Goal: Use online tool/utility: Utilize a website feature to perform a specific function

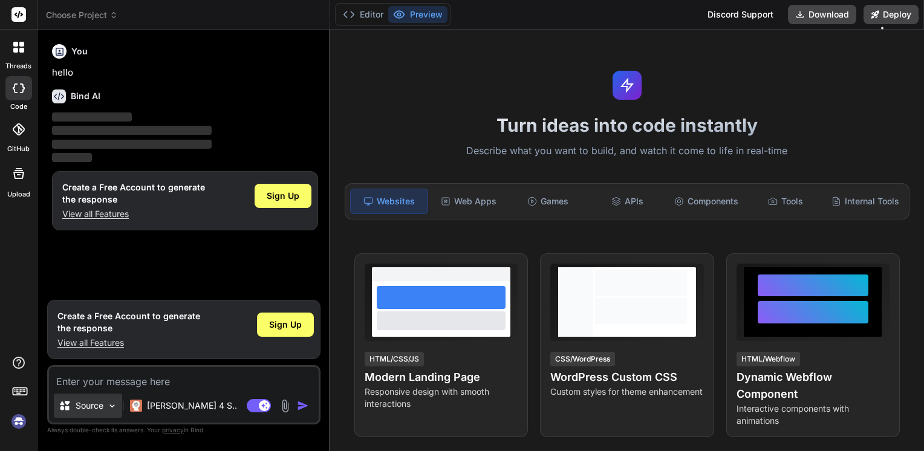
click at [93, 410] on p "Source" at bounding box center [90, 406] width 28 height 12
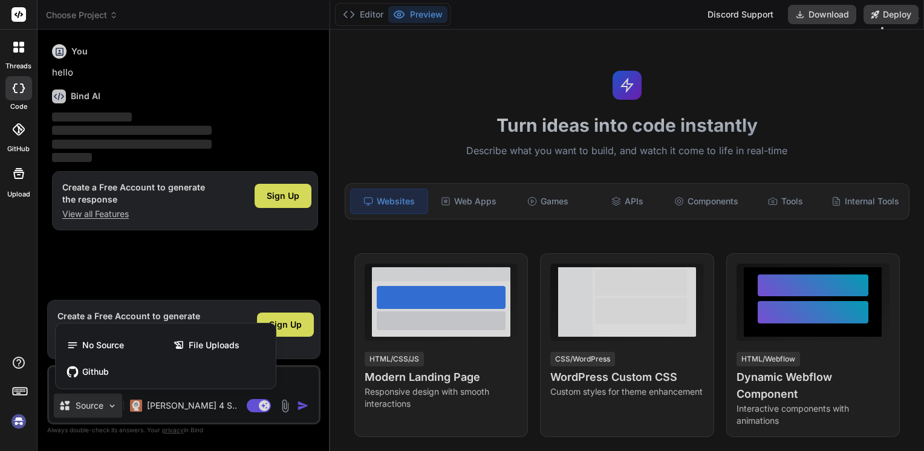
click at [90, 404] on div at bounding box center [462, 225] width 924 height 451
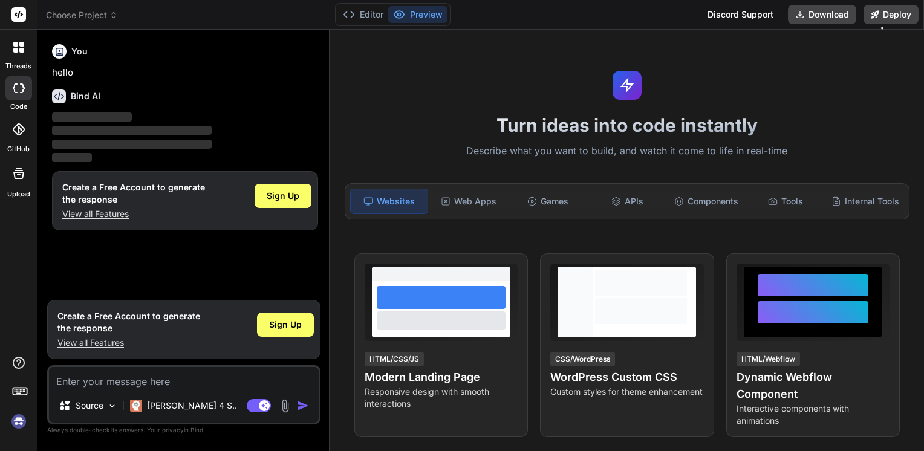
click at [7, 389] on div at bounding box center [18, 394] width 37 height 76
click at [17, 393] on rect at bounding box center [18, 393] width 4 height 1
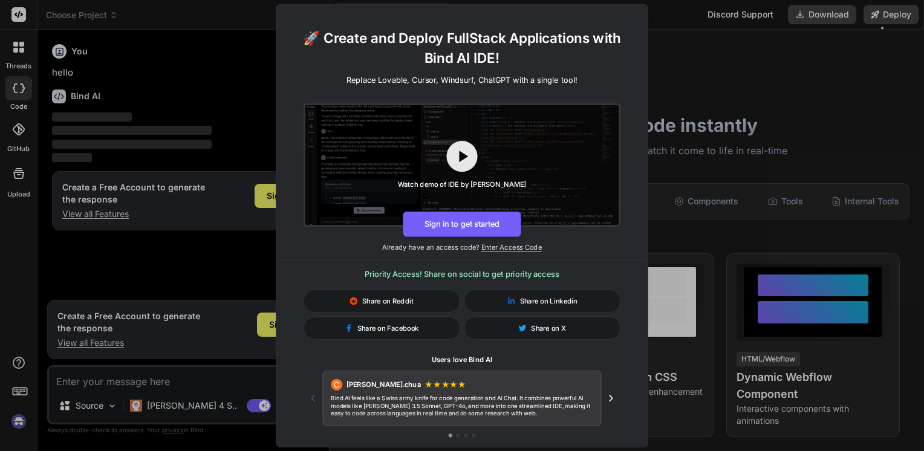
click at [18, 393] on div "🚀 Create and Deploy FullStack Applications with Bind AI IDE! Replace Lovable, C…" at bounding box center [462, 225] width 924 height 451
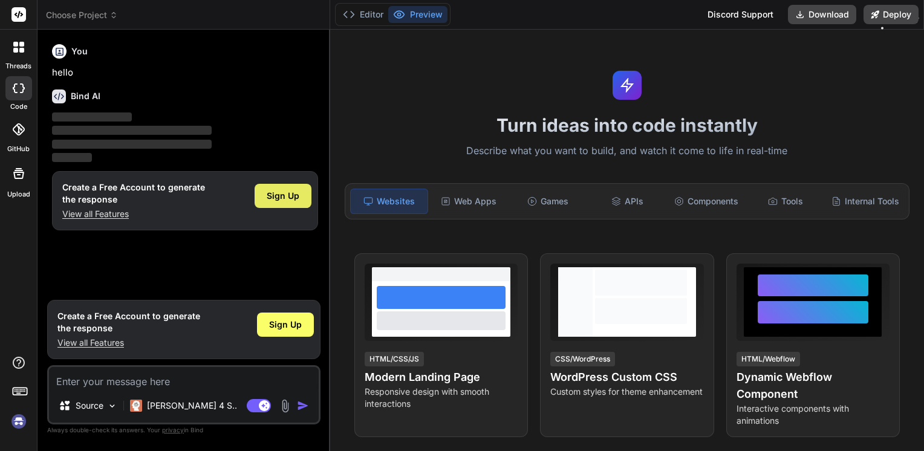
click at [265, 196] on div "Sign Up" at bounding box center [283, 196] width 57 height 24
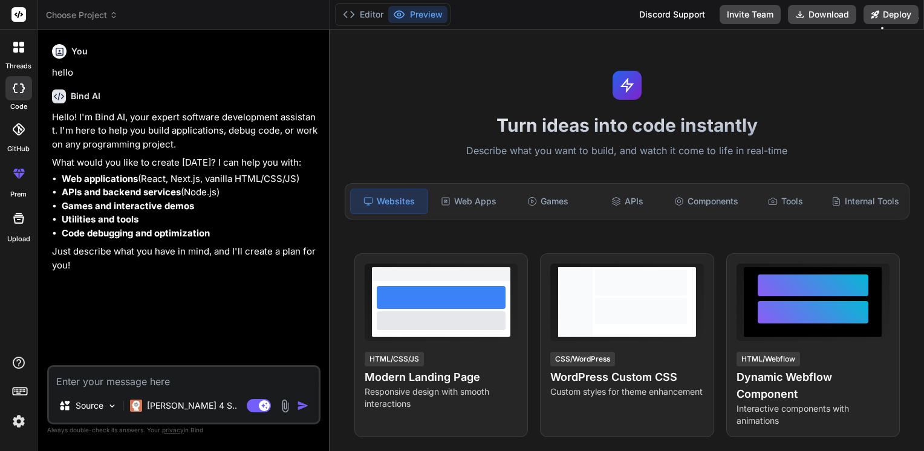
click at [111, 381] on textarea at bounding box center [184, 378] width 270 height 22
click at [101, 399] on div "Source" at bounding box center [88, 406] width 68 height 24
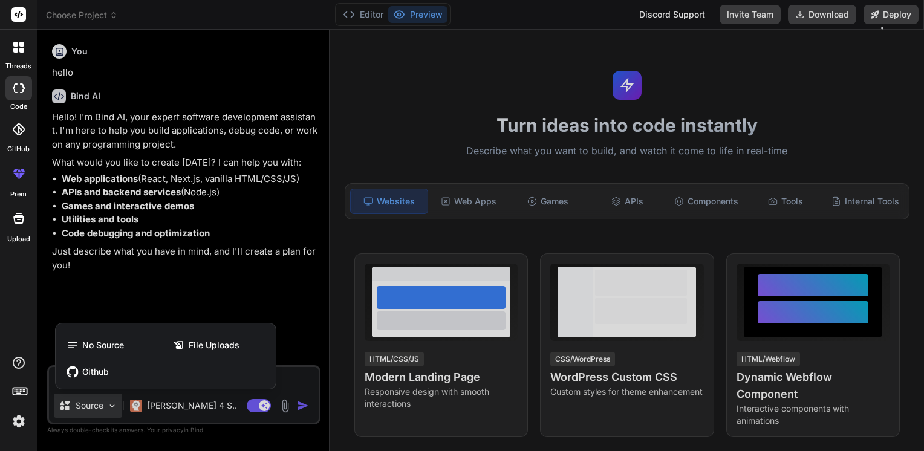
click at [99, 404] on div at bounding box center [462, 225] width 924 height 451
type textarea "x"
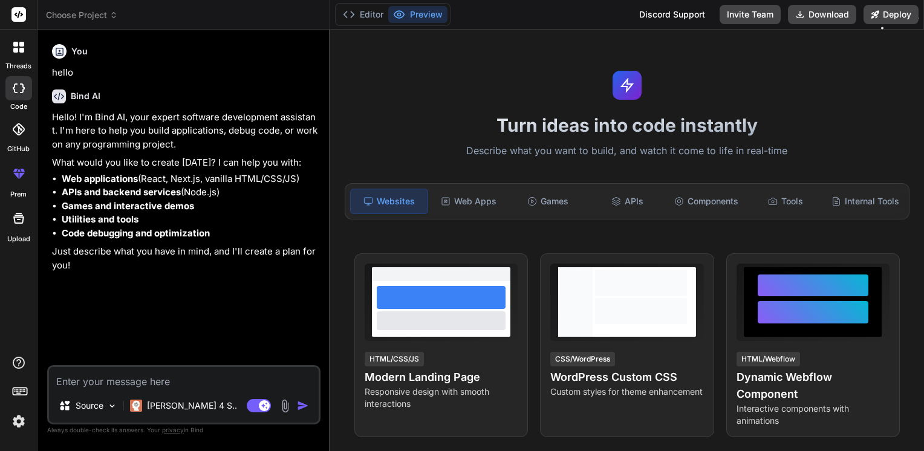
click at [138, 387] on textarea at bounding box center [184, 378] width 270 height 22
paste textarea "Loremi d sitamet, consectetu-adipi elitsed doei tem InciDidu utlabore etdolorem…"
type textarea "Loremi d sitamet, consectetu-adipi elitsed doei tem InciDidu utlabore etdolorem…"
type textarea "x"
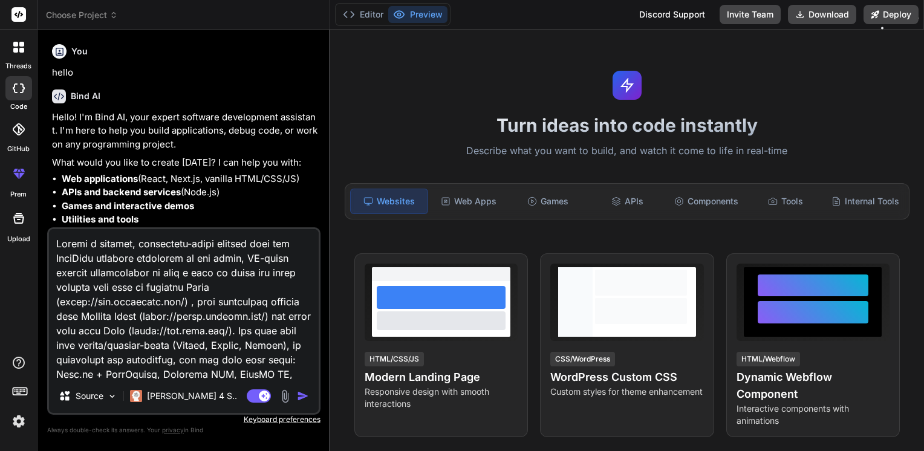
scroll to position [4745, 0]
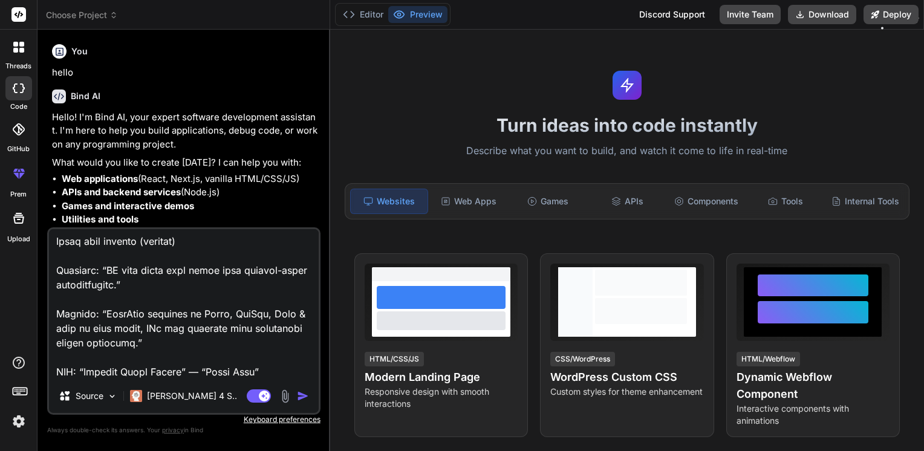
type textarea "Loremi d sitamet, consectetu-adipi elitsed doei tem InciDidu utlabore etdolorem…"
click at [300, 400] on img "button" at bounding box center [303, 396] width 12 height 12
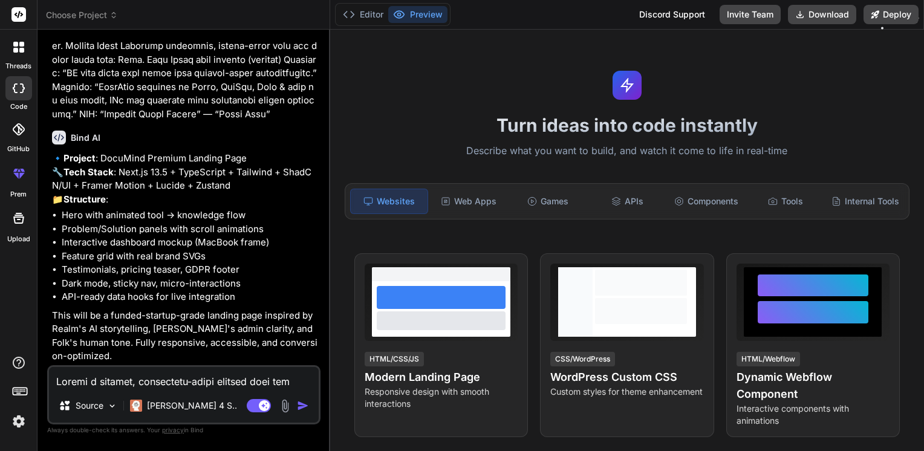
scroll to position [2184, 0]
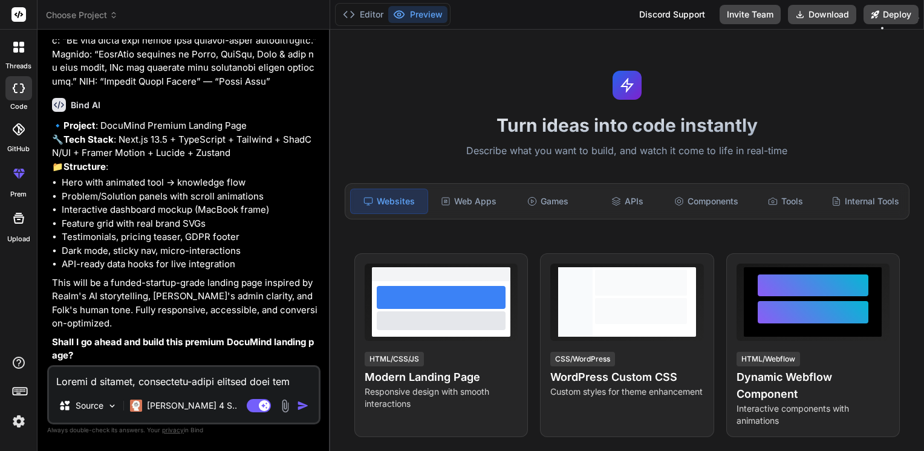
type textarea "x"
click at [102, 384] on textarea at bounding box center [184, 378] width 270 height 22
type textarea "S"
type textarea "x"
type textarea "Su"
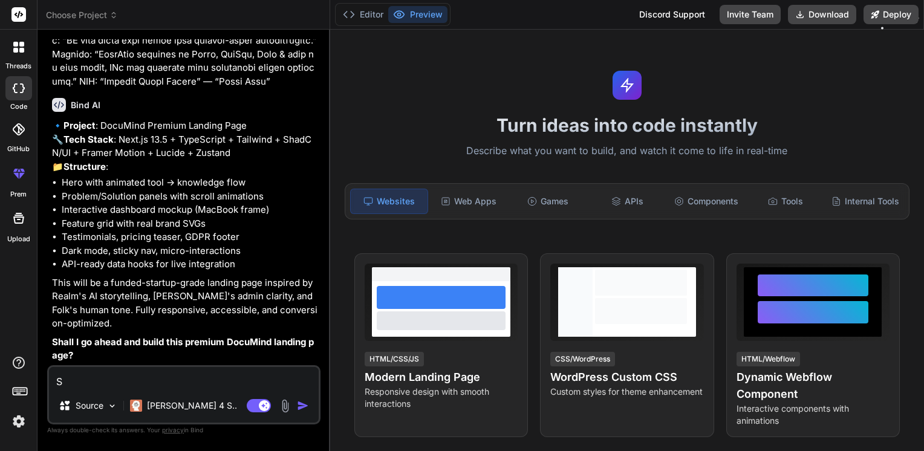
type textarea "x"
type textarea "Sur"
type textarea "x"
type textarea "Sure"
type textarea "x"
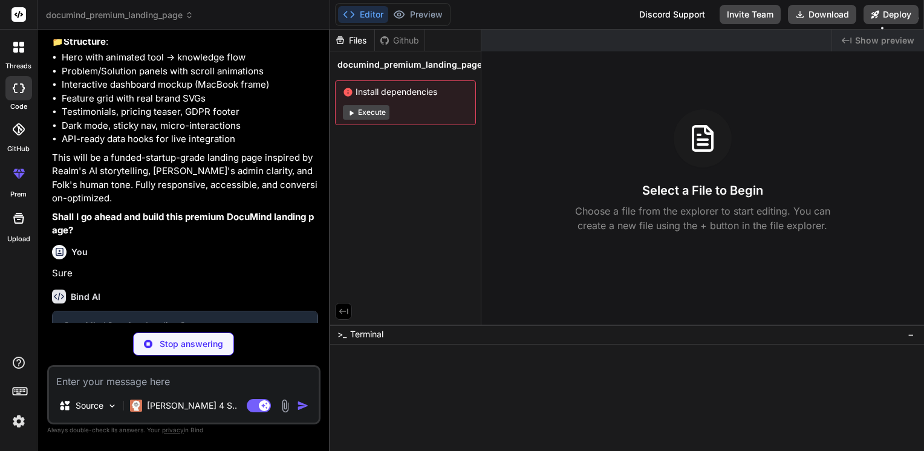
scroll to position [2310, 0]
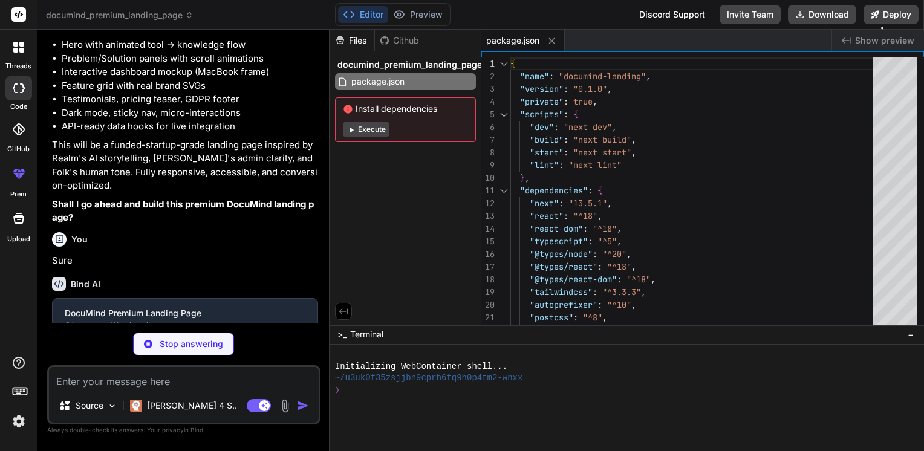
type textarea "x"
type textarea "module.exports = nextConfig"
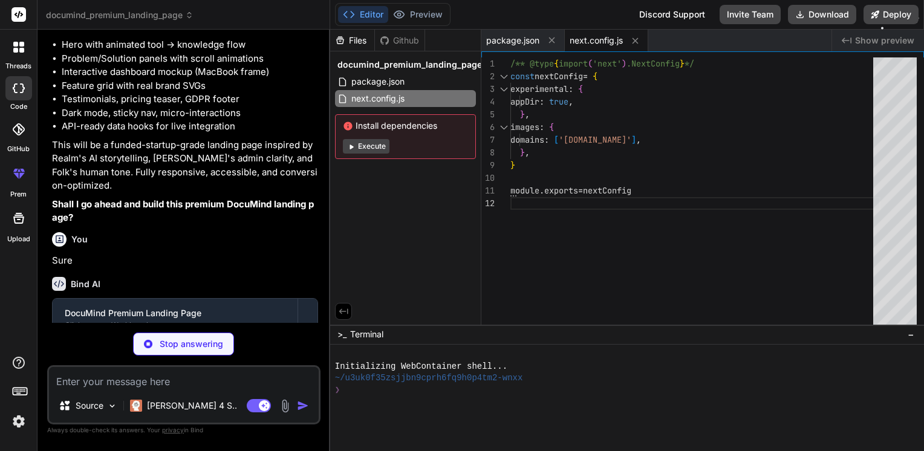
click at [382, 145] on button "Execute" at bounding box center [366, 146] width 47 height 15
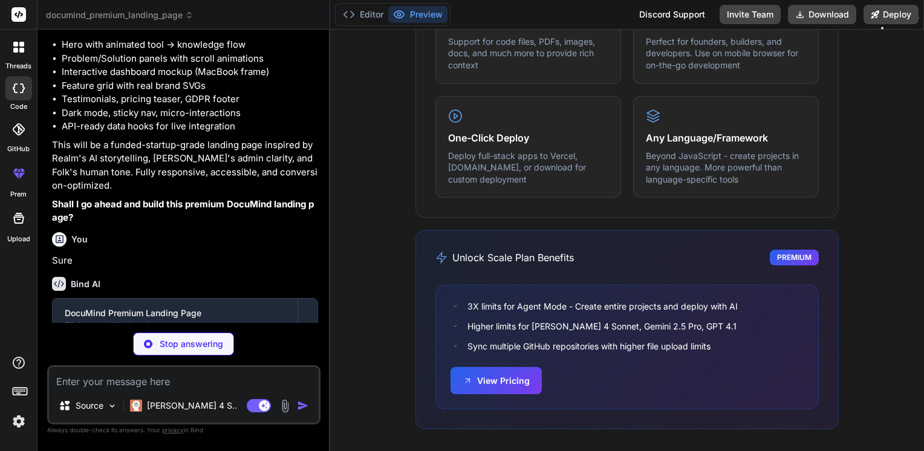
scroll to position [2412, 0]
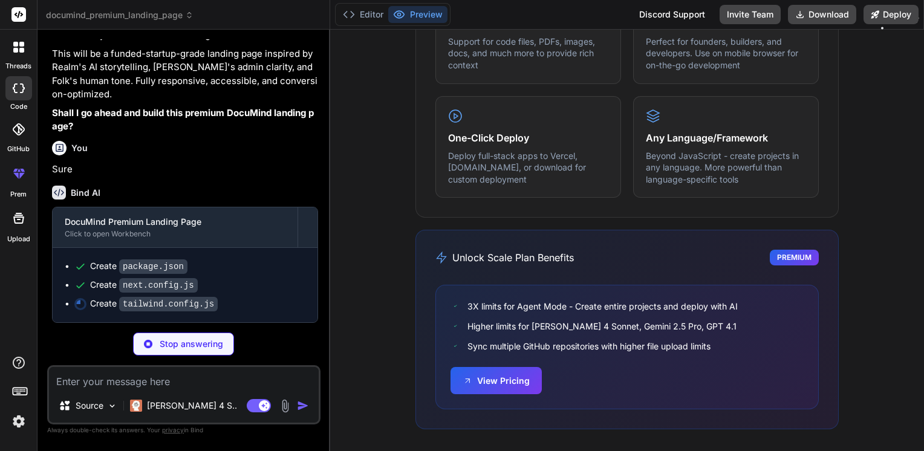
type textarea "x"
type textarea "}"
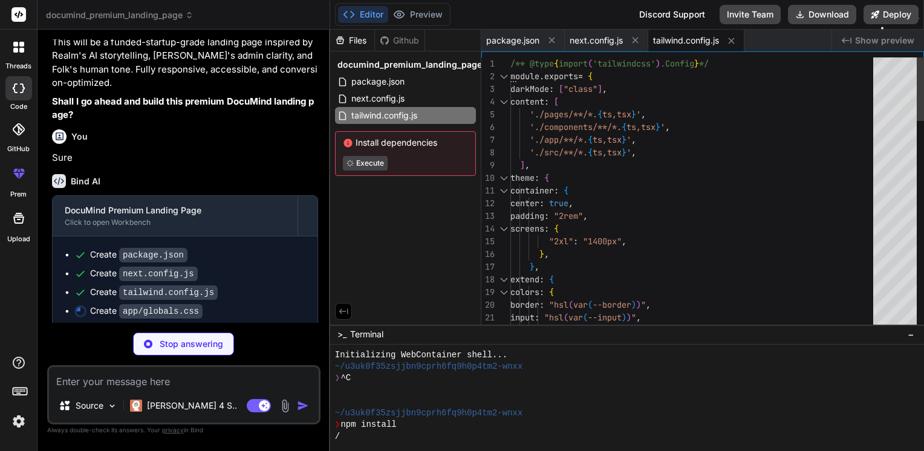
type textarea "x"
type textarea ".text-gradient { background: linear-gradient(135deg, hsl(var(--primary)) 0%, hs…"
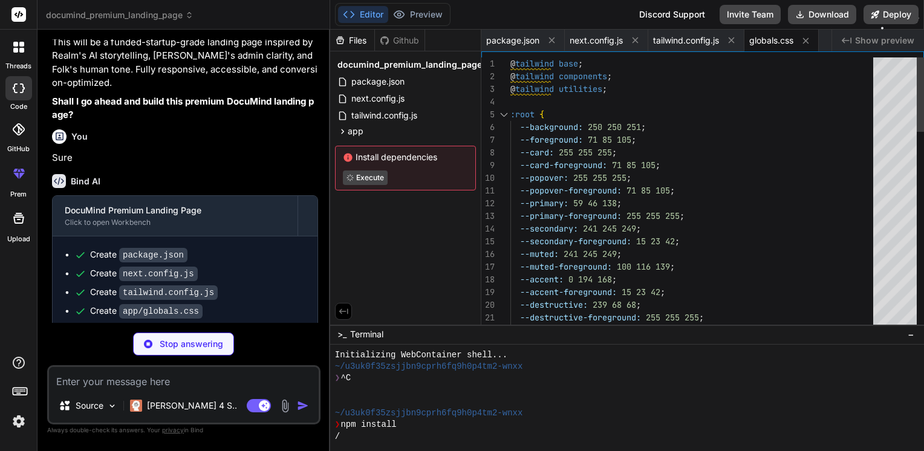
type textarea "x"
type textarea "<body className={inter.className}>{children}</body> </html> ) }"
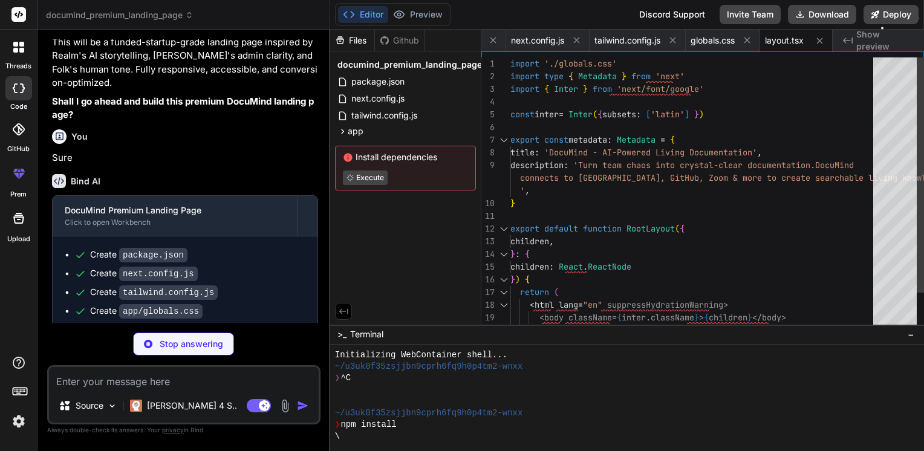
type textarea "x"
type textarea "<Footer /> {isEmailModalOpen && <EmailModal />} {isDemoModalOpen && <DemoModal …"
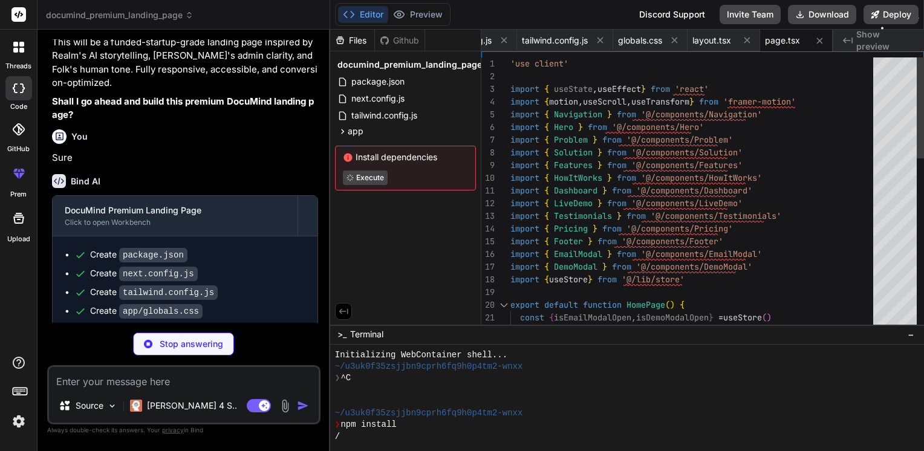
type textarea "x"
type textarea "toggleDarkMode: () => { const isDark = !get().isDarkMode set({ isDarkMode: isDa…"
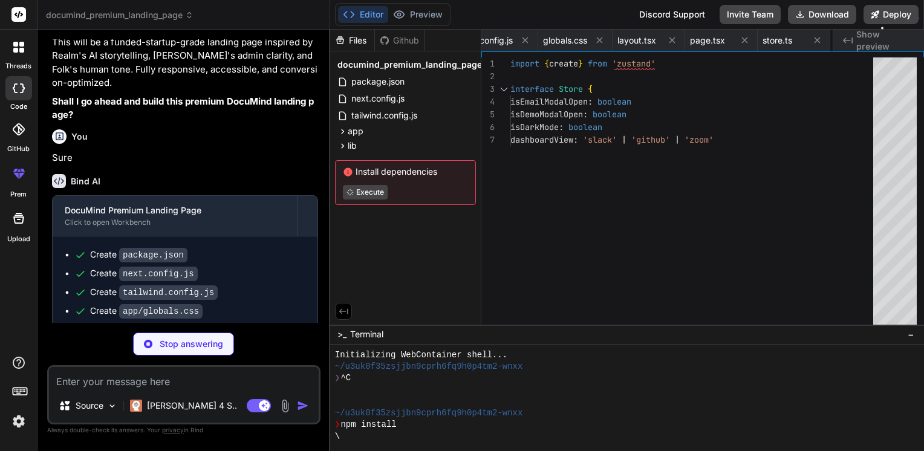
type textarea "x"
type textarea "import { type ClassValue, clsx } from "clsx" import { twMerge } from "tailwind-…"
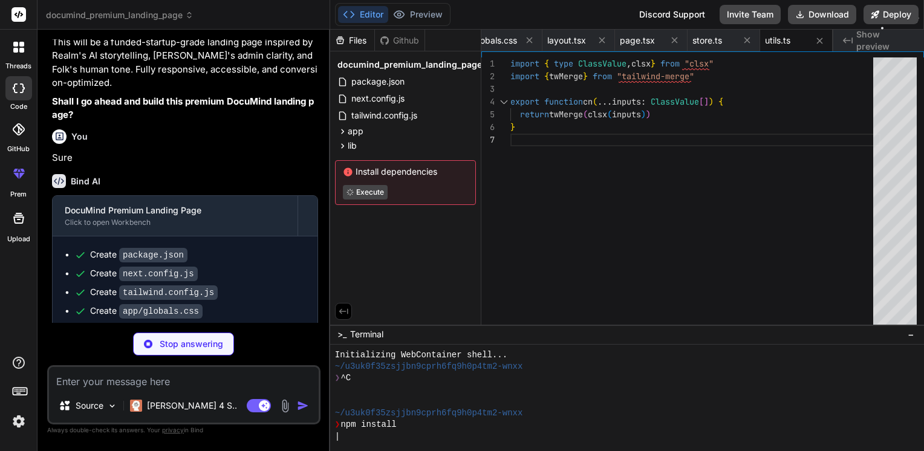
type textarea "x"
type textarea "export { Button, buttonVariants }"
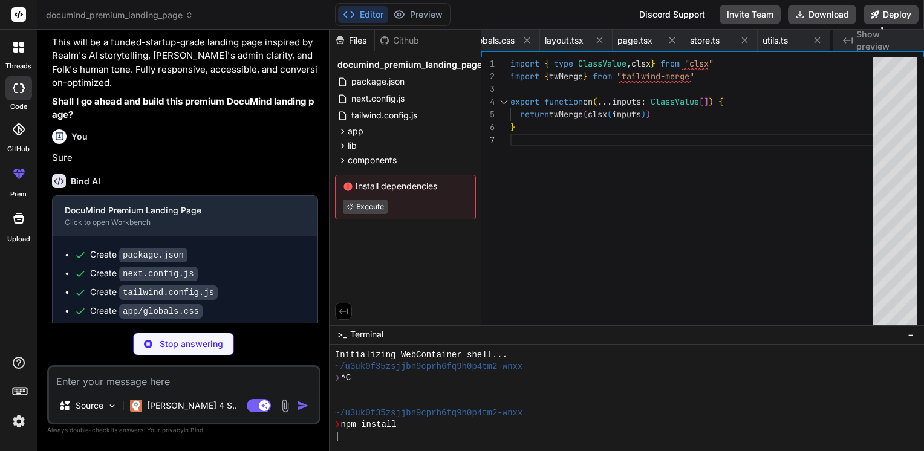
type textarea "x"
type textarea "DialogHeader, DialogFooter, DialogTitle, DialogDescription, }"
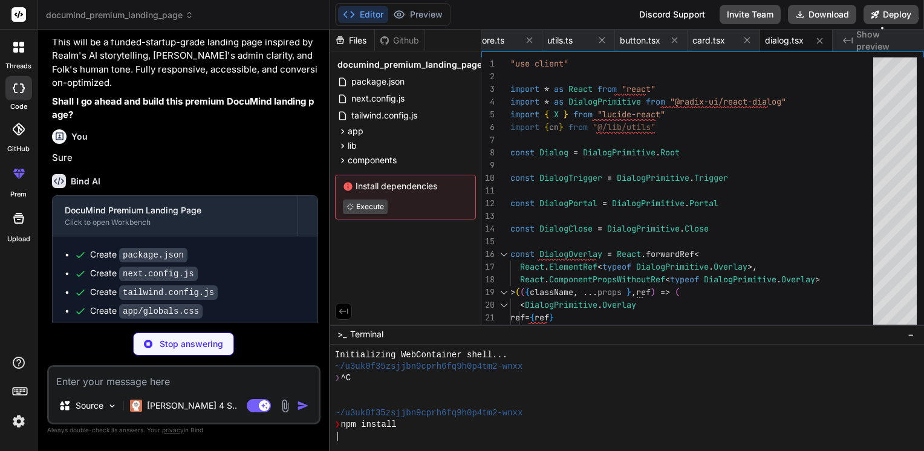
type textarea "x"
type textarea "}"
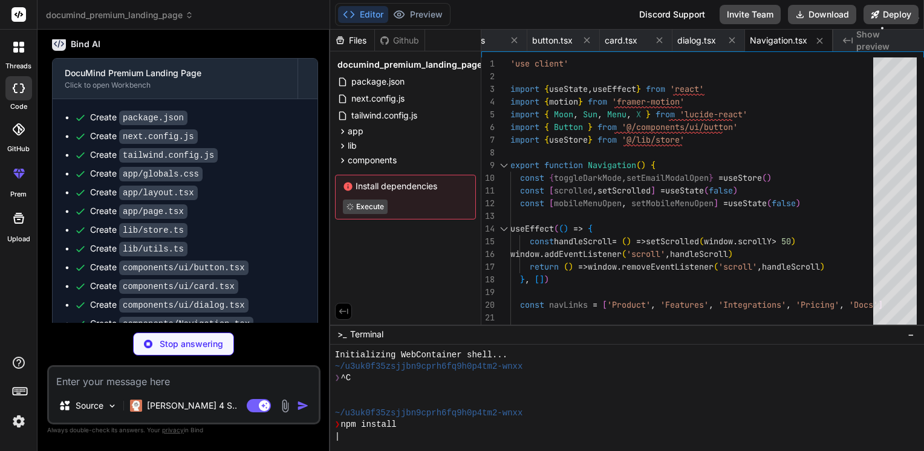
scroll to position [2599, 0]
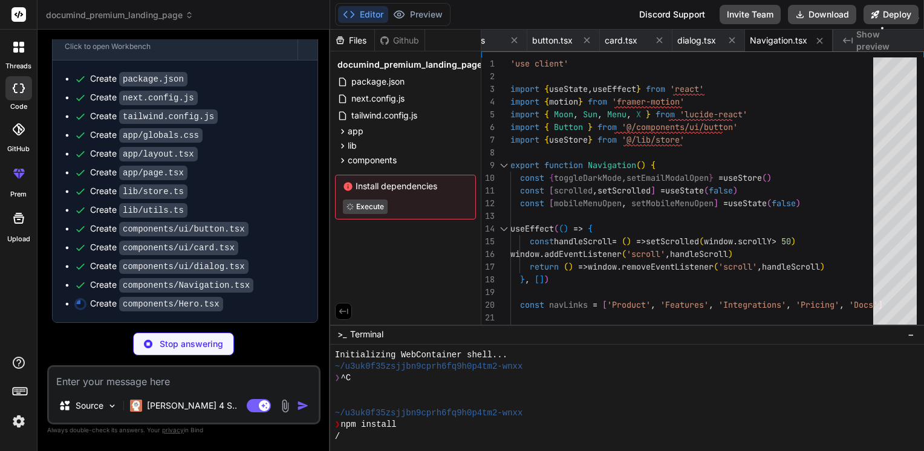
type textarea "x"
type textarea "animation-delay: 2s; } .animation-delay-4000 { animation-delay: 4s; } `}</style…"
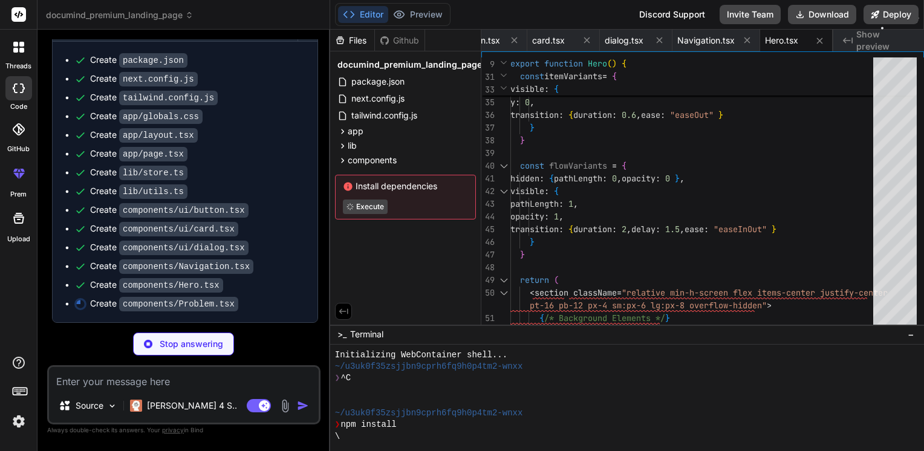
scroll to position [2617, 0]
click at [22, 430] on img at bounding box center [18, 421] width 21 height 21
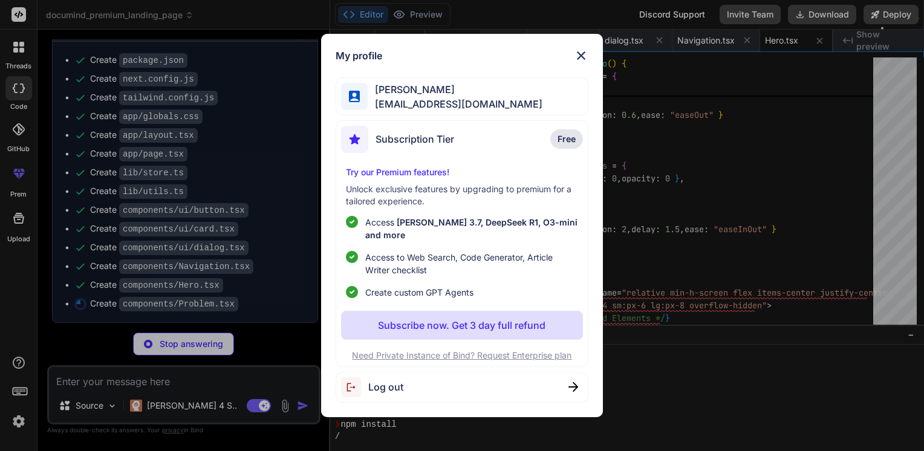
type textarea "x"
type textarea "</motion.div> </div> </section> ) }"
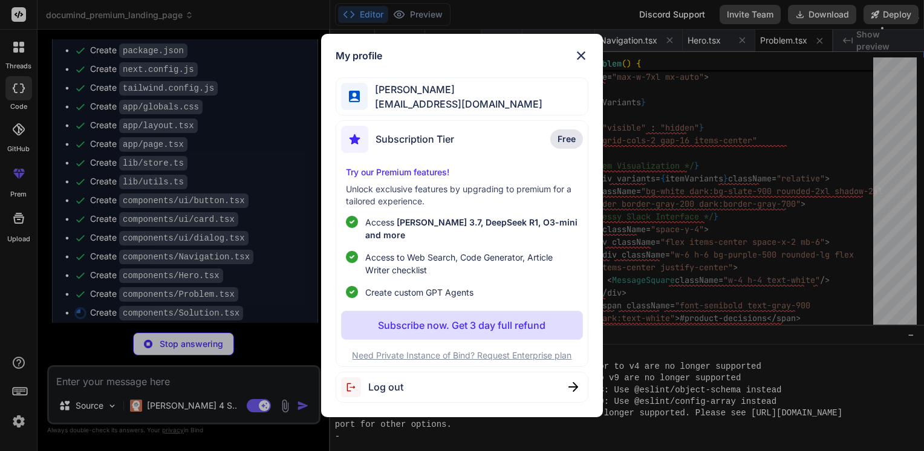
scroll to position [116, 0]
type textarea "x"
type textarea "}"
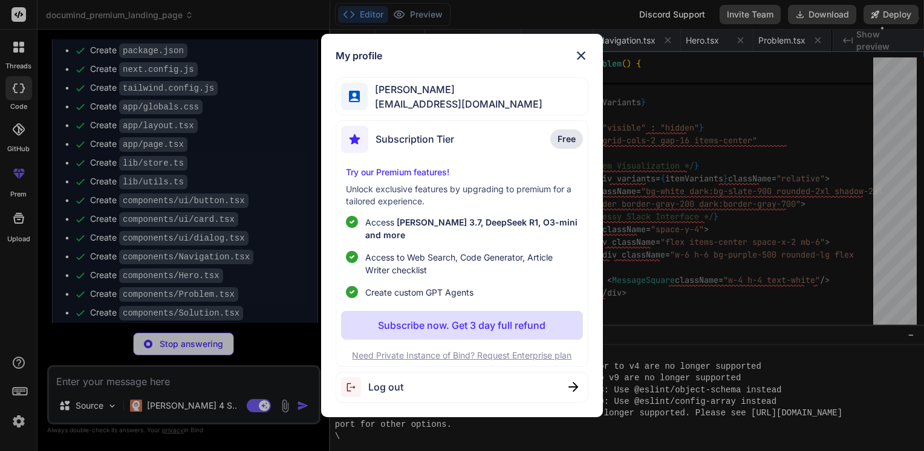
type textarea "x"
type textarea "))} </motion.div> </div> </section> ) }"
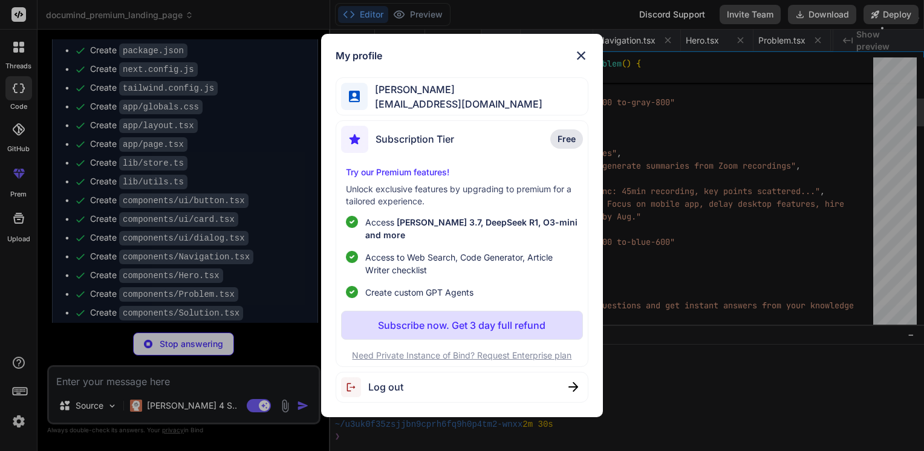
scroll to position [232, 0]
click at [578, 57] on img at bounding box center [581, 55] width 15 height 15
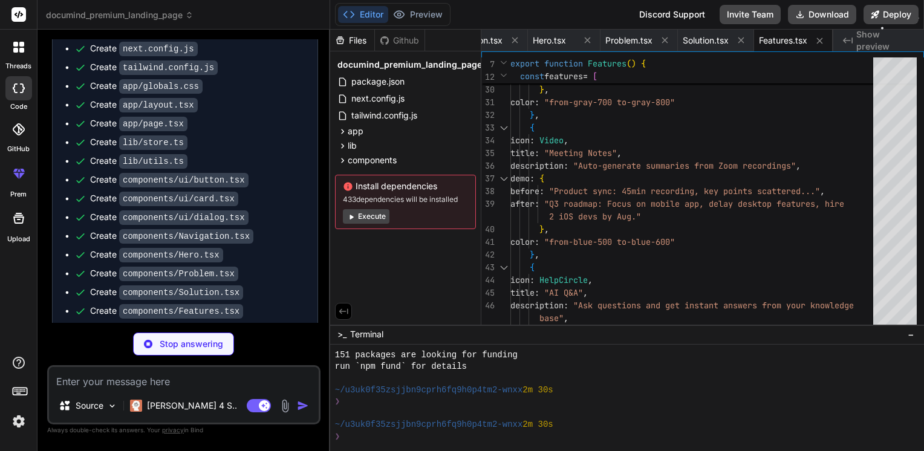
scroll to position [2673, 0]
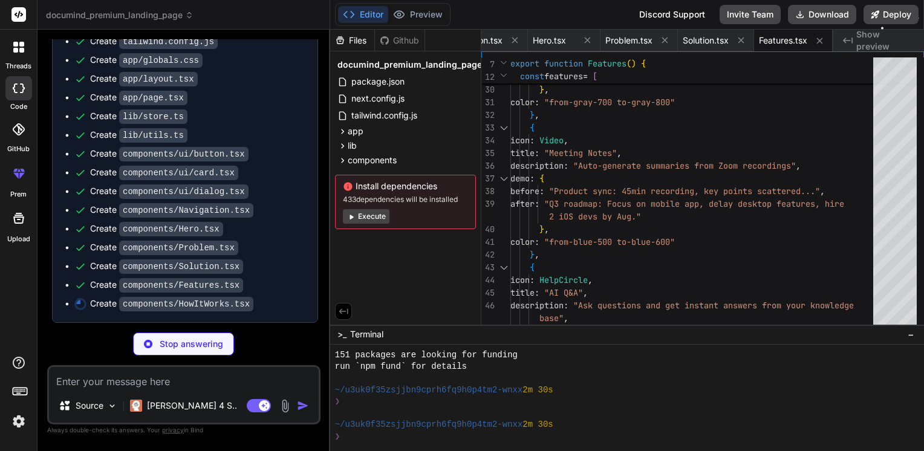
type textarea "x"
type textarea "</div> </section> ) }"
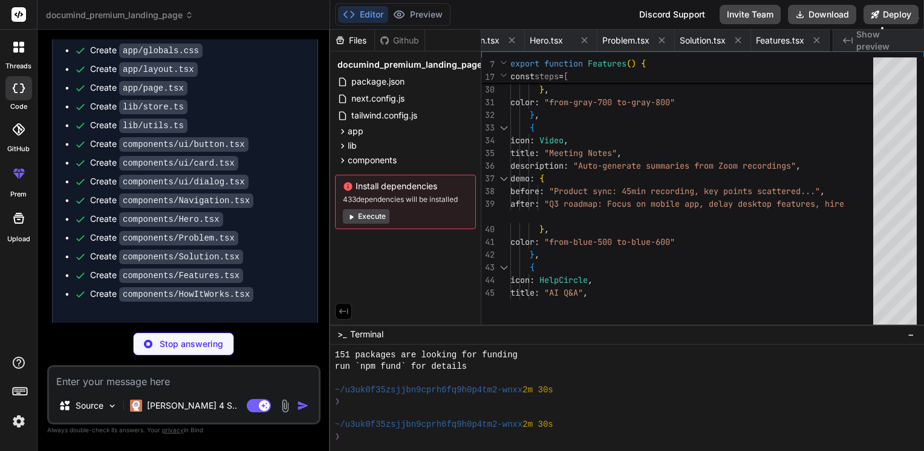
type textarea "x"
type textarea "<p className="text-sm text-gray-500 dark:text-gray-400"> ✨ Click the tabs above…"
type textarea "x"
type textarea "<Button variant="glow" size="lg"> Get Early Access </Button> </motion.div> </di…"
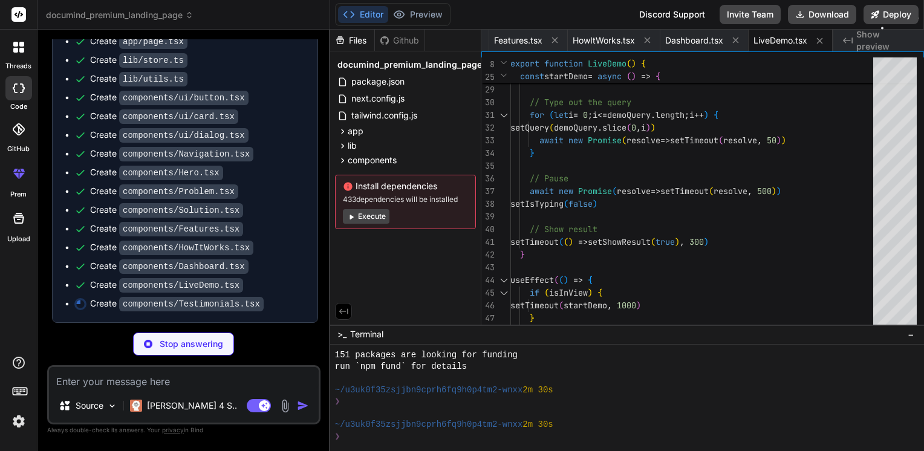
scroll to position [2729, 0]
click at [366, 223] on button "Execute" at bounding box center [366, 216] width 47 height 15
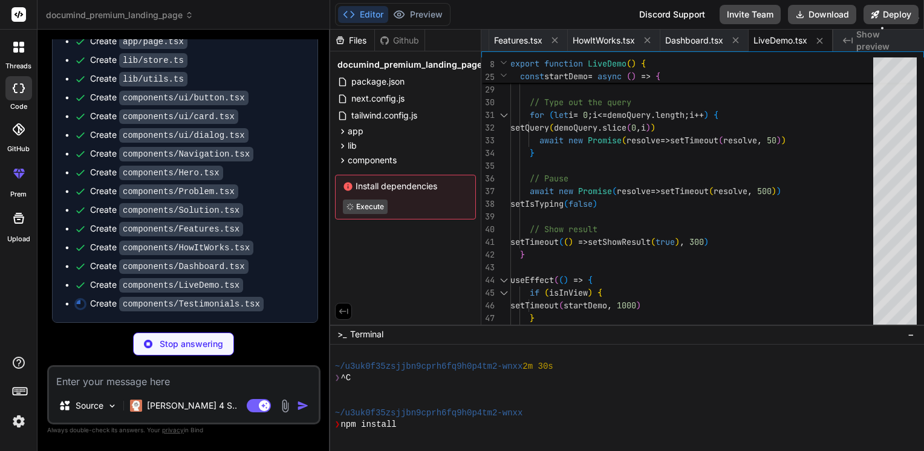
click at [365, 217] on div "Install dependencies Execute" at bounding box center [405, 197] width 141 height 45
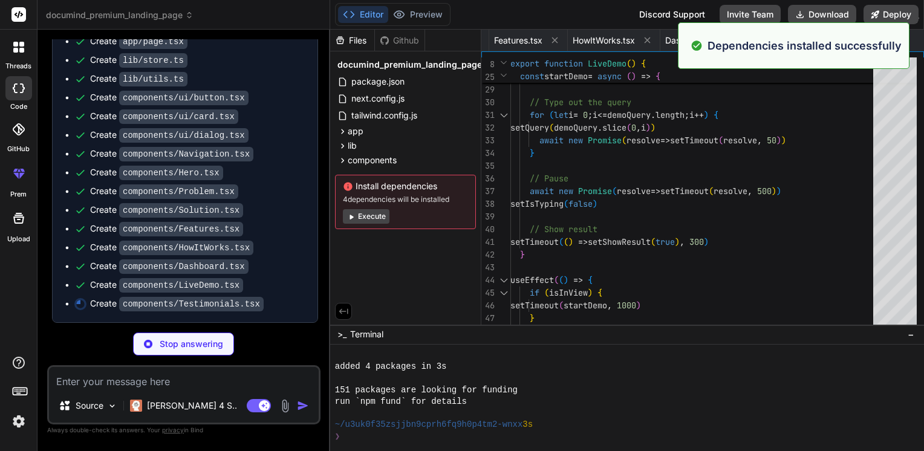
scroll to position [406, 0]
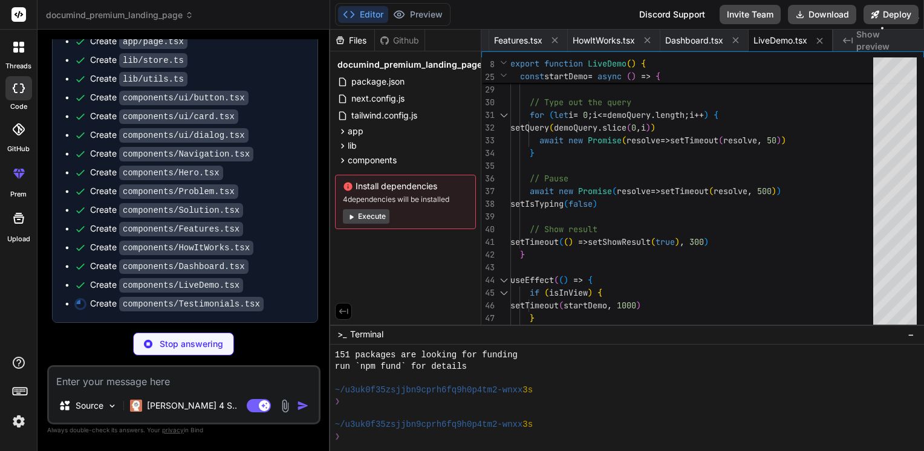
type textarea "x"
type textarea "</div> </motion.div> </div> </section> ) }"
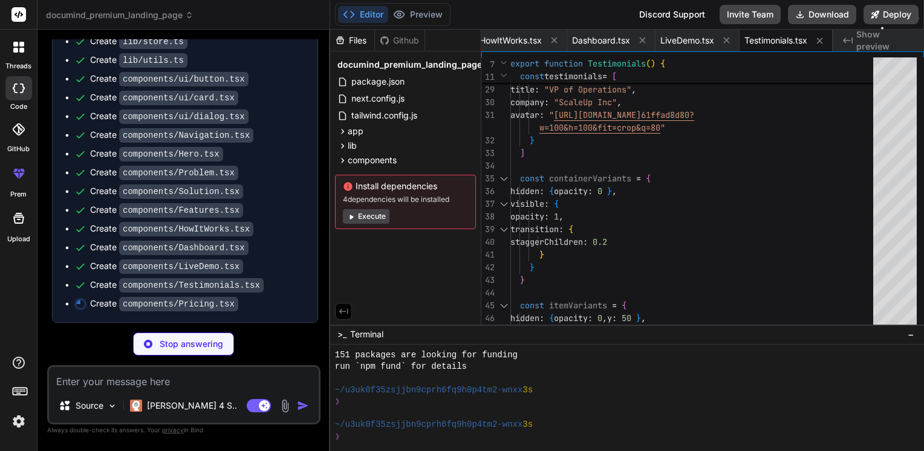
scroll to position [2747, 0]
click at [353, 225] on div "Install dependencies 4 dependencies will be installed Execute" at bounding box center [405, 202] width 141 height 54
click at [356, 216] on button "Execute" at bounding box center [366, 216] width 47 height 15
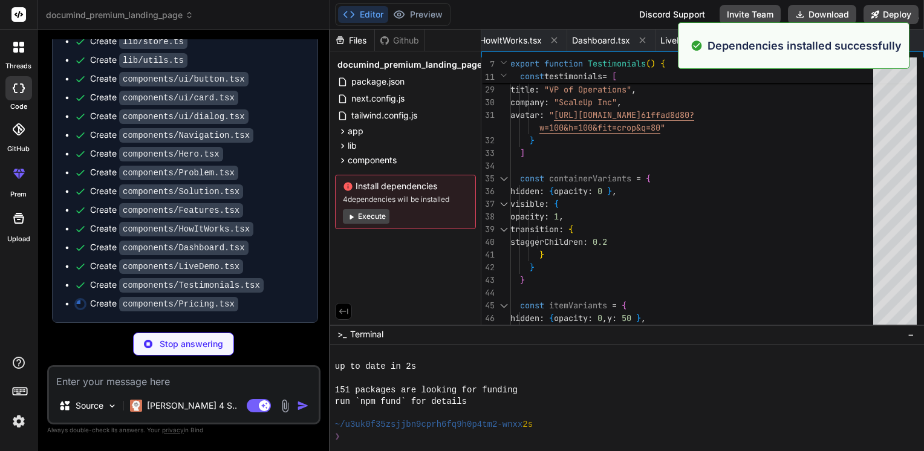
scroll to position [580, 0]
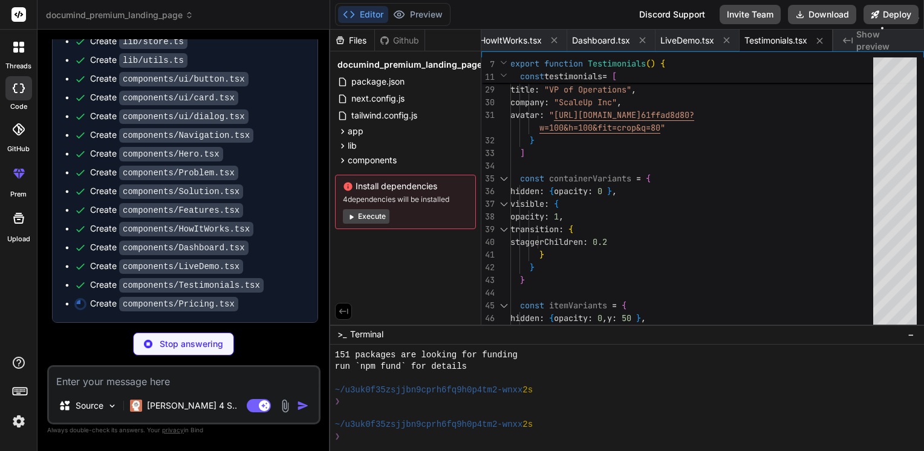
click at [364, 216] on button "Execute" at bounding box center [366, 216] width 47 height 15
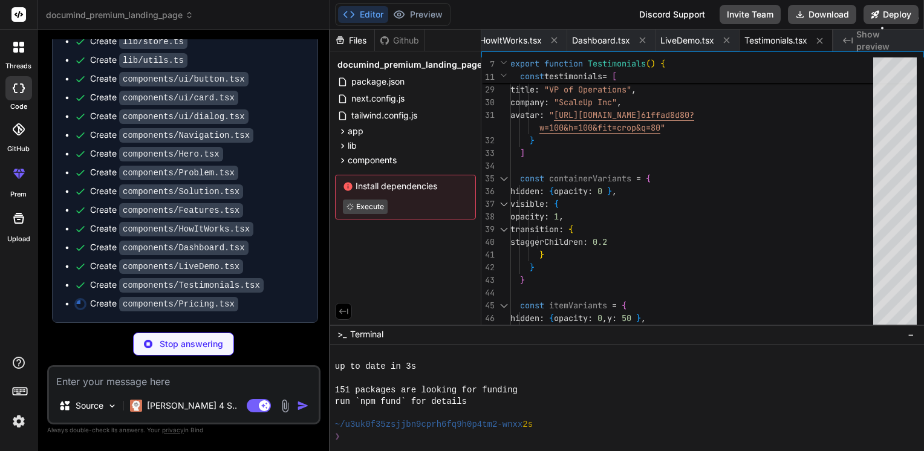
scroll to position [755, 0]
type textarea "x"
type textarea ") }"
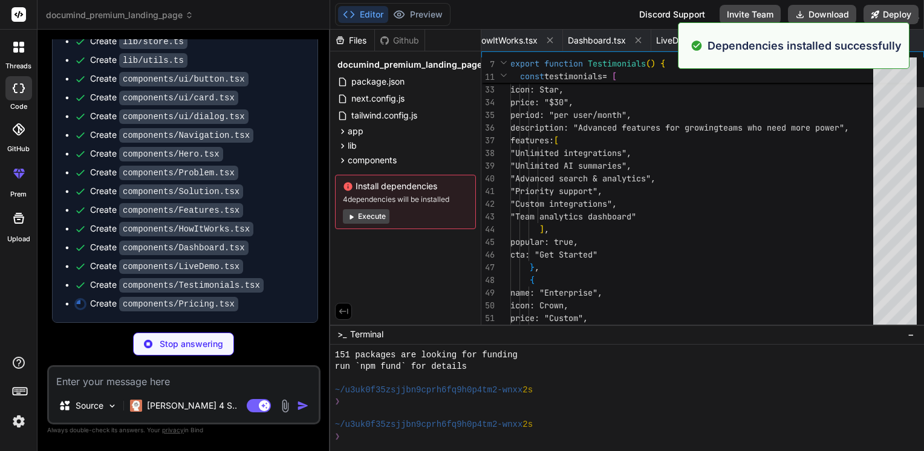
scroll to position [0, 1321]
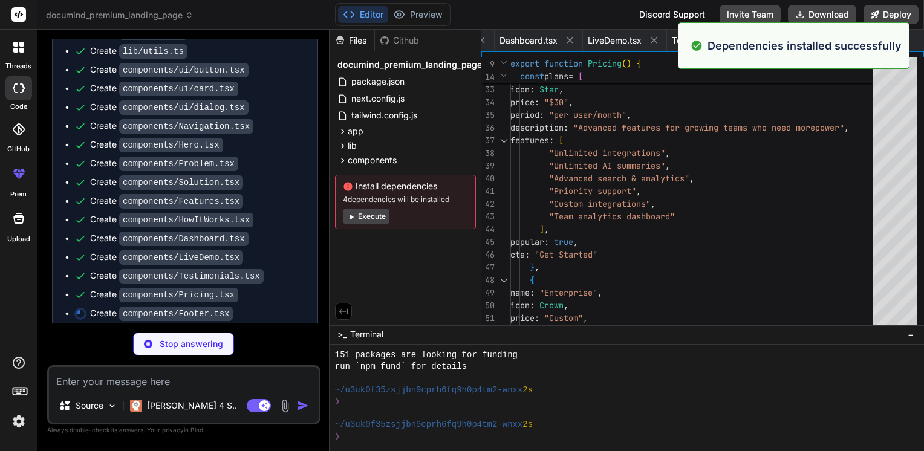
click at [377, 212] on button "Execute" at bounding box center [366, 216] width 47 height 15
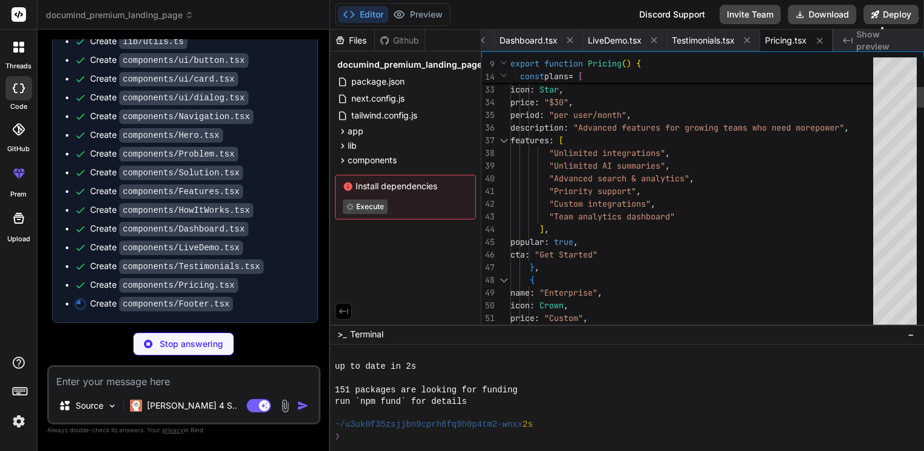
scroll to position [929, 0]
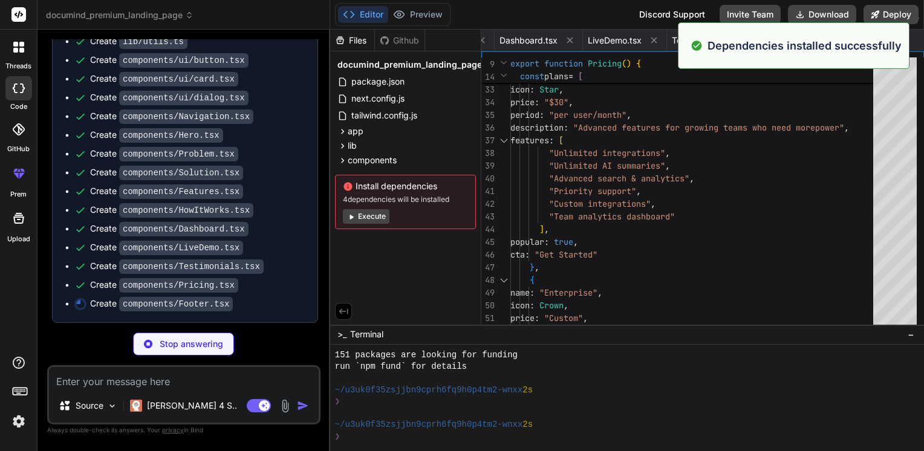
click at [365, 214] on button "Execute" at bounding box center [366, 216] width 47 height 15
click at [360, 221] on button "Execute" at bounding box center [366, 216] width 47 height 15
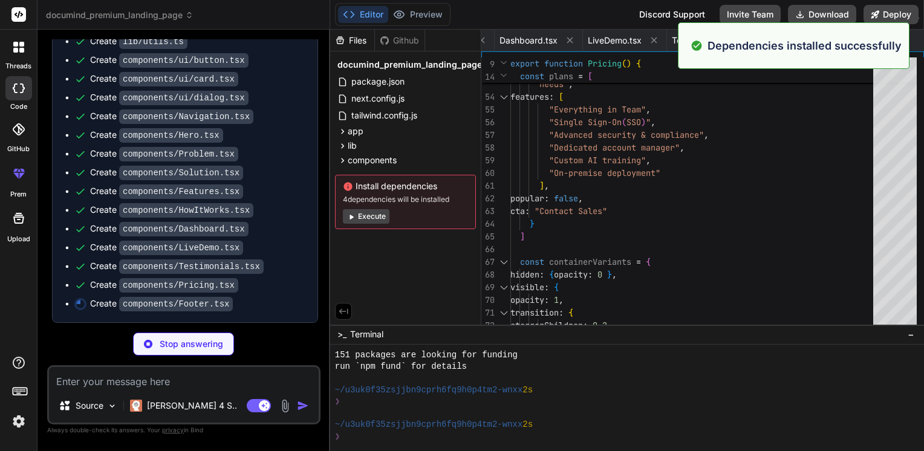
scroll to position [1277, 0]
click at [376, 216] on button "Execute" at bounding box center [366, 216] width 47 height 15
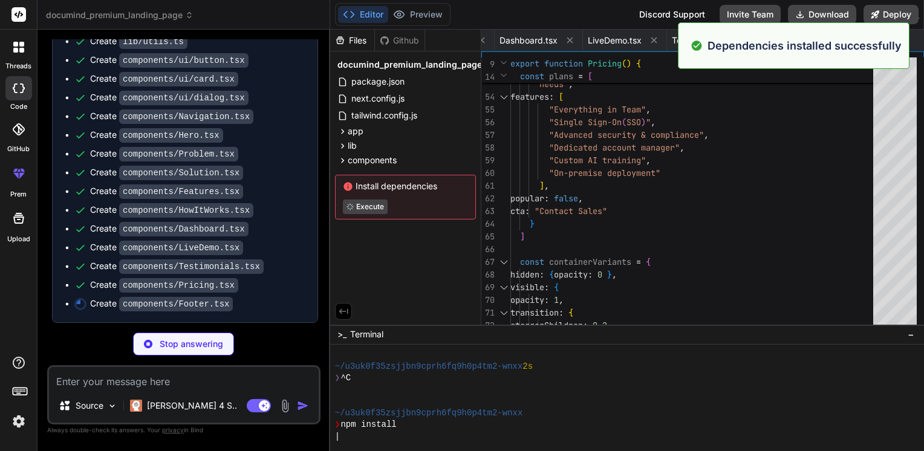
type textarea "x"
type textarea "</div> </motion.div> </div> </footer> ) }"
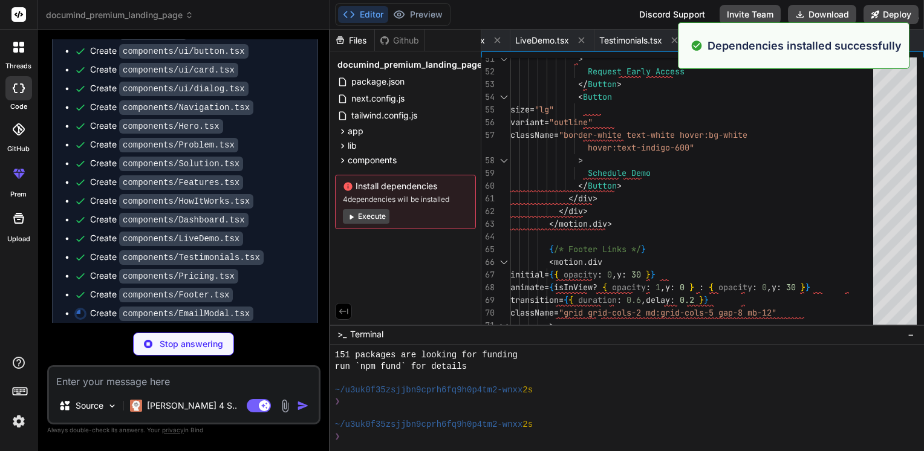
scroll to position [1451, 0]
click at [570, 441] on div "❯" at bounding box center [622, 436] width 574 height 11
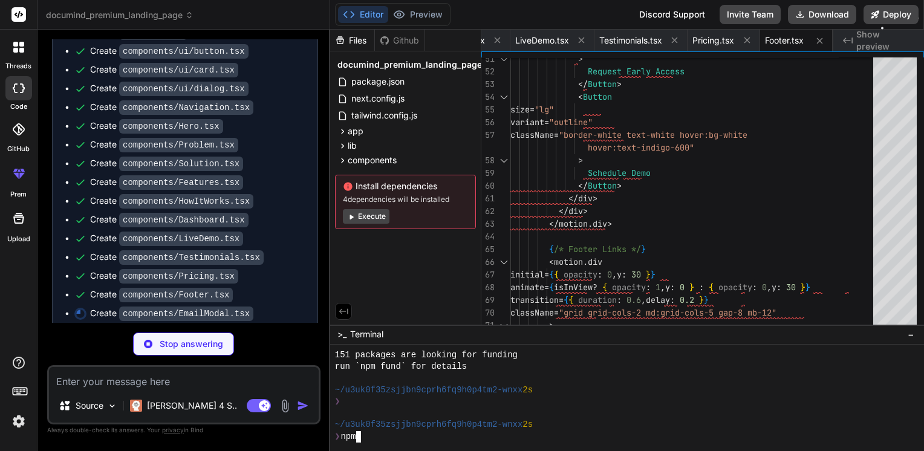
type textarea "x"
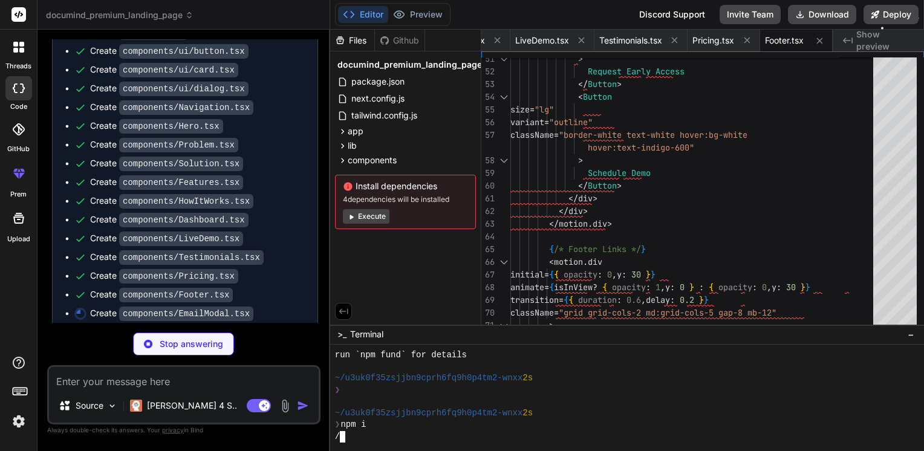
scroll to position [1543, 0]
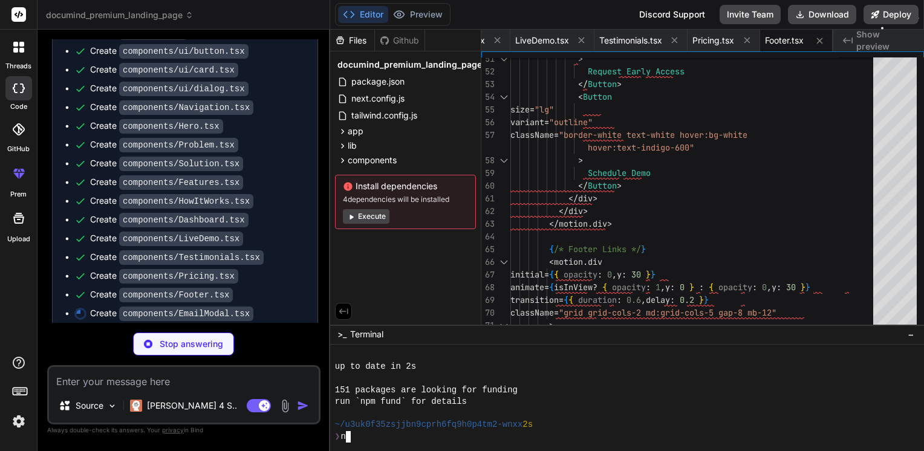
type textarea "x"
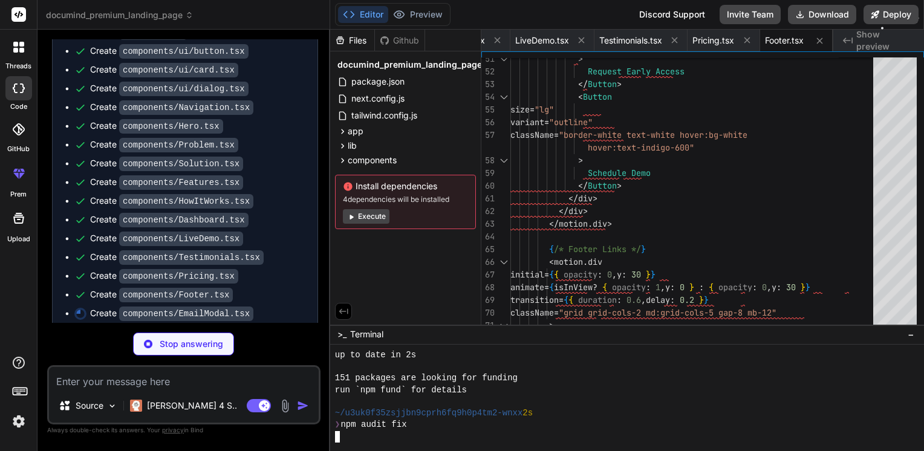
scroll to position [1555, 0]
type textarea "x"
type textarea "</motion.div> </AnimatePresence> ) }"
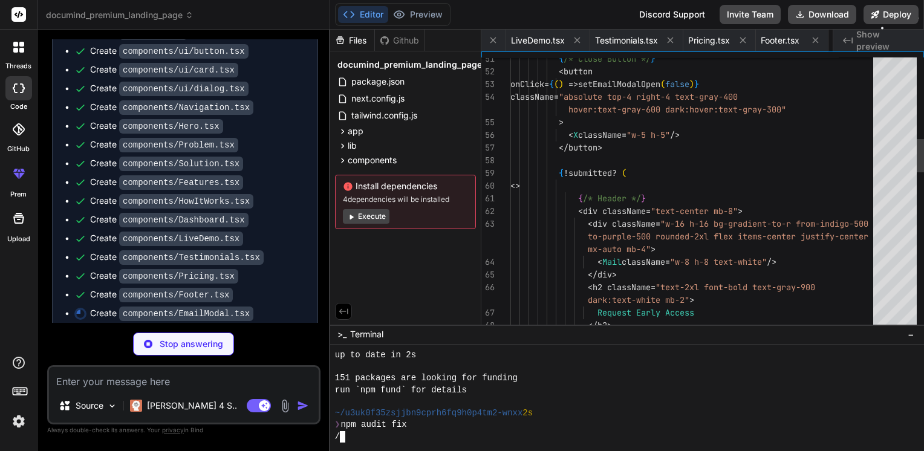
scroll to position [0, 1484]
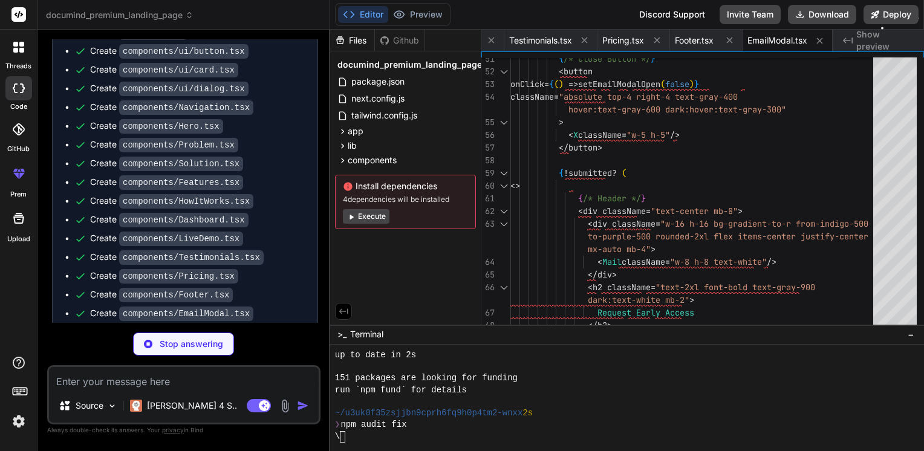
click at [365, 214] on button "Execute" at bounding box center [366, 216] width 47 height 15
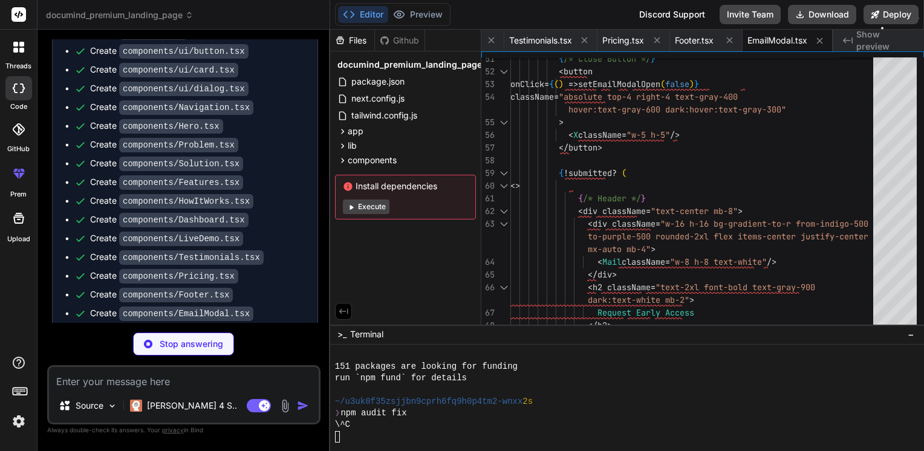
scroll to position [1613, 0]
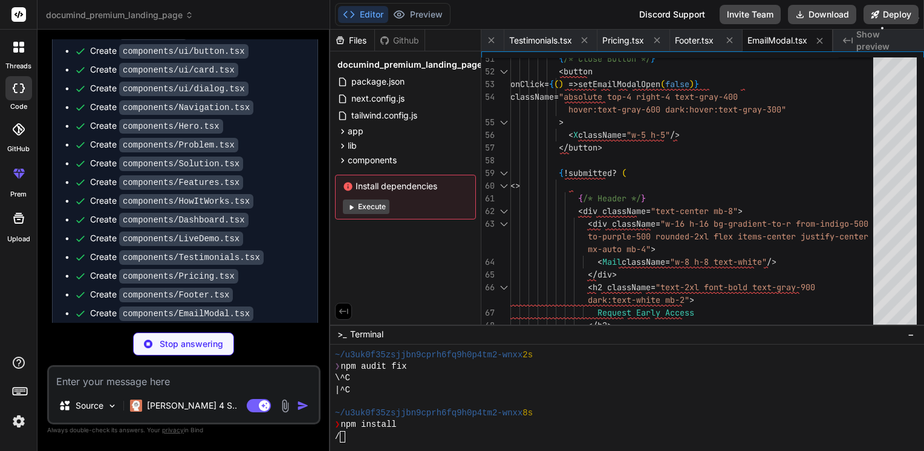
click at [366, 210] on button "Execute" at bounding box center [366, 207] width 47 height 15
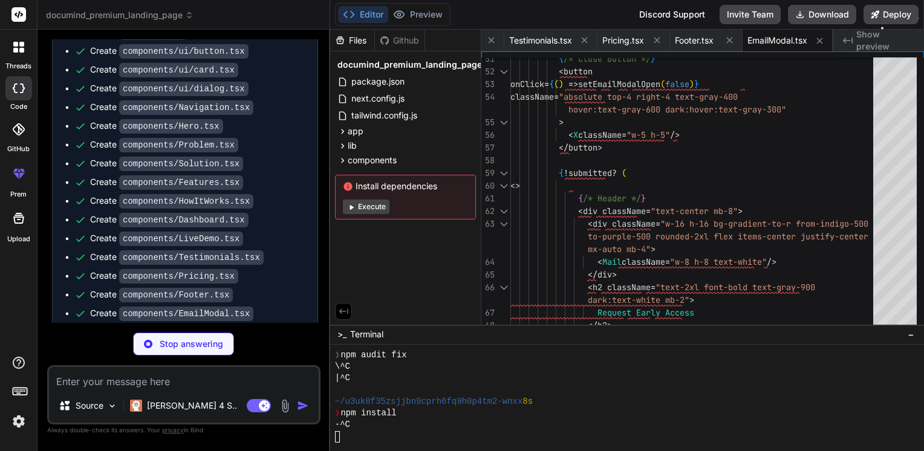
scroll to position [1671, 0]
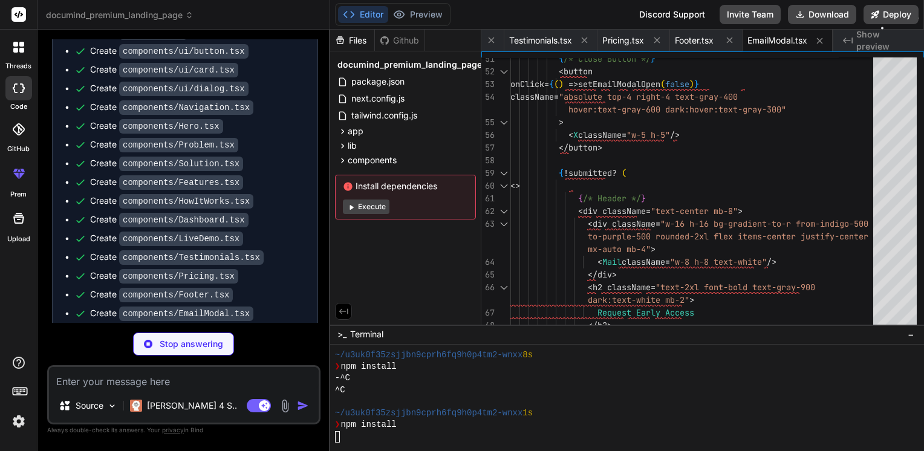
click at [366, 210] on button "Execute" at bounding box center [366, 207] width 47 height 15
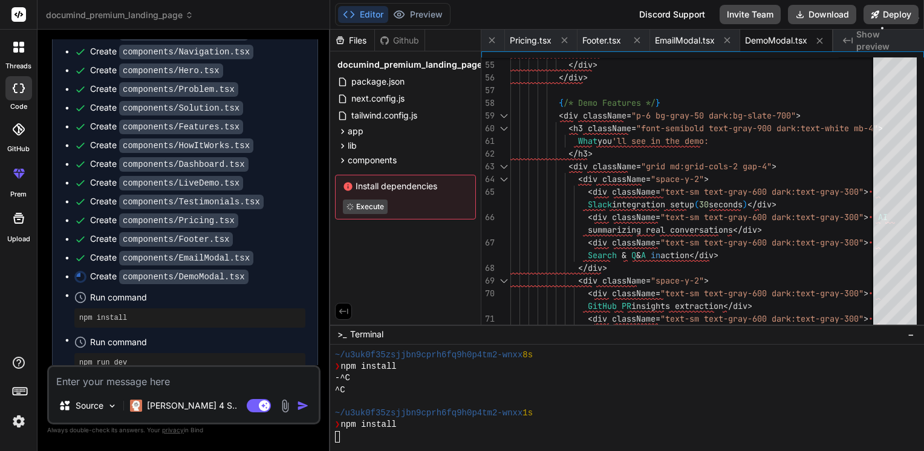
scroll to position [2851, 0]
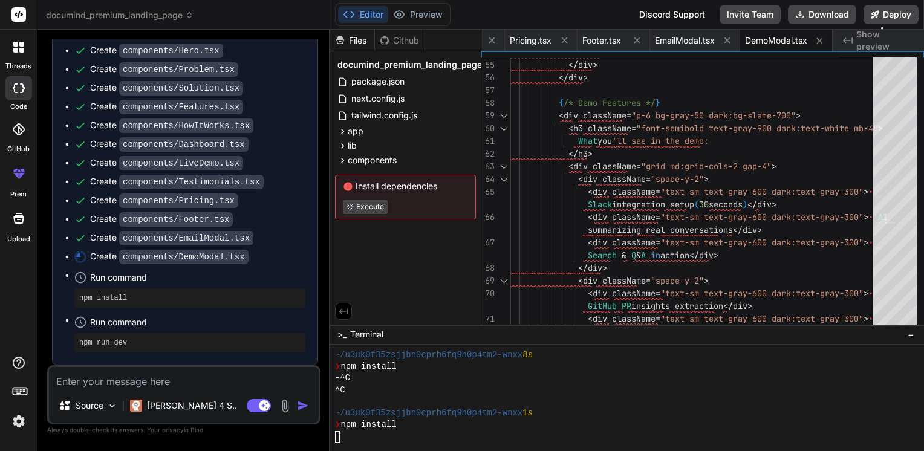
type textarea "x"
click at [343, 132] on icon at bounding box center [342, 131] width 10 height 10
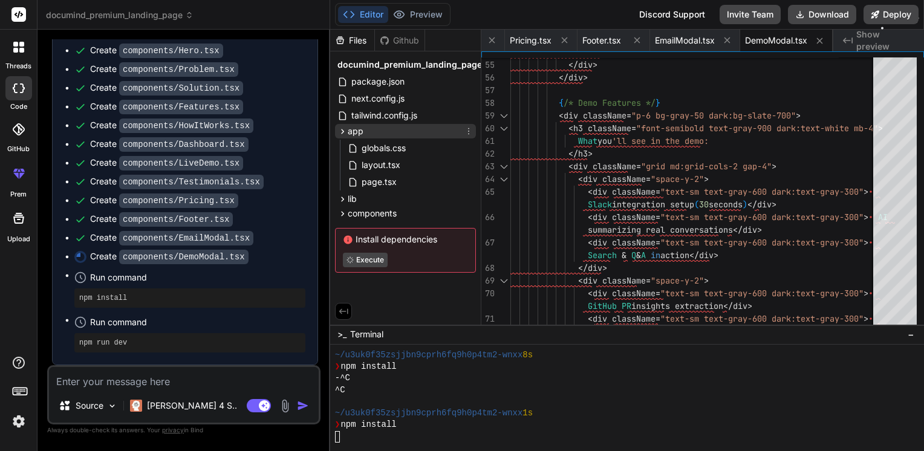
click at [343, 132] on icon at bounding box center [342, 131] width 10 height 10
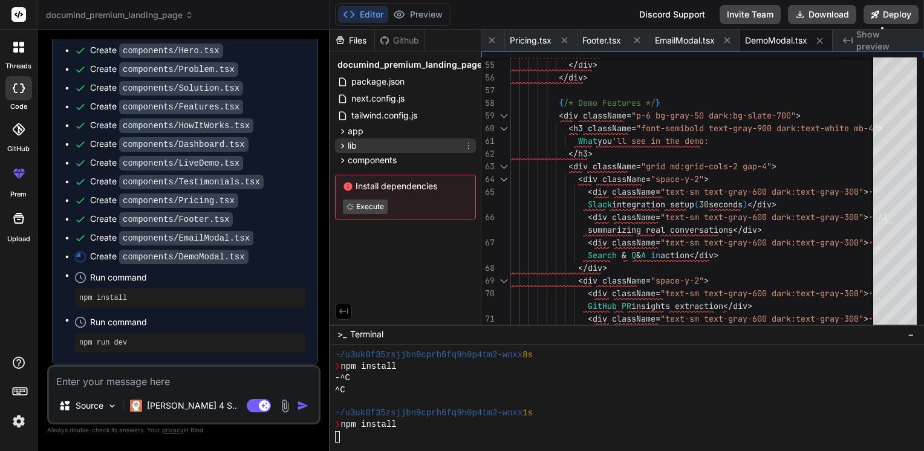
click at [340, 149] on icon at bounding box center [342, 146] width 10 height 10
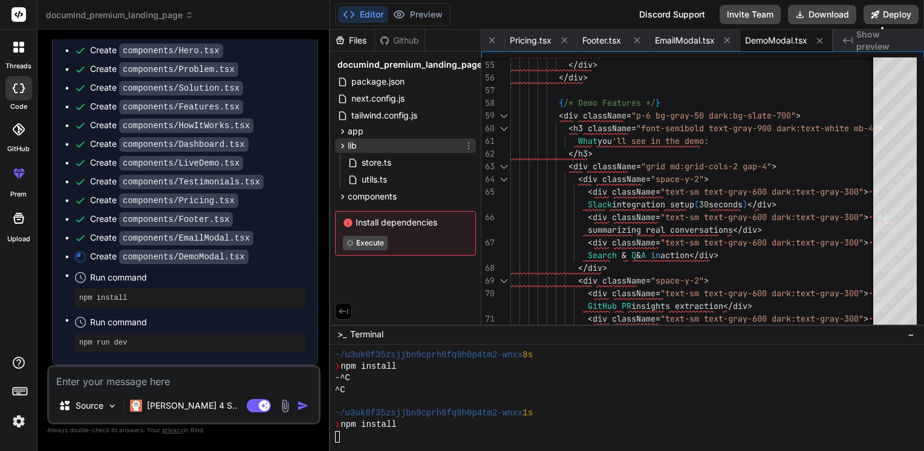
click at [340, 149] on icon at bounding box center [342, 146] width 10 height 10
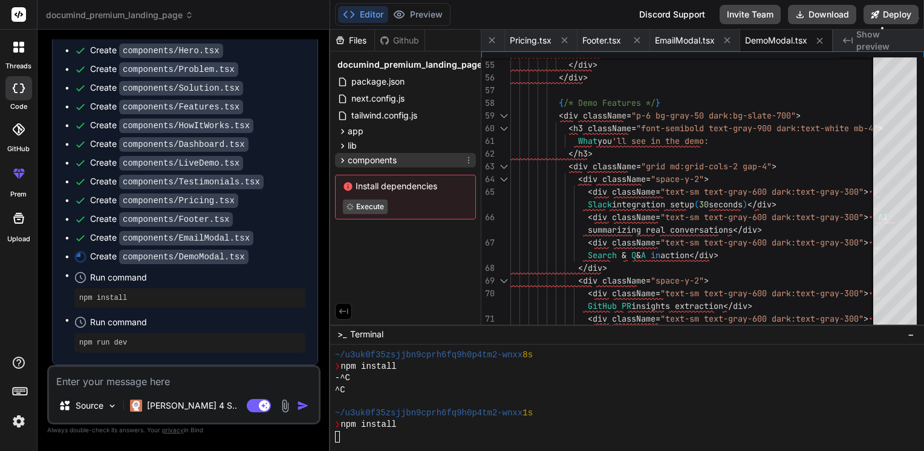
click at [341, 163] on icon at bounding box center [342, 160] width 10 height 10
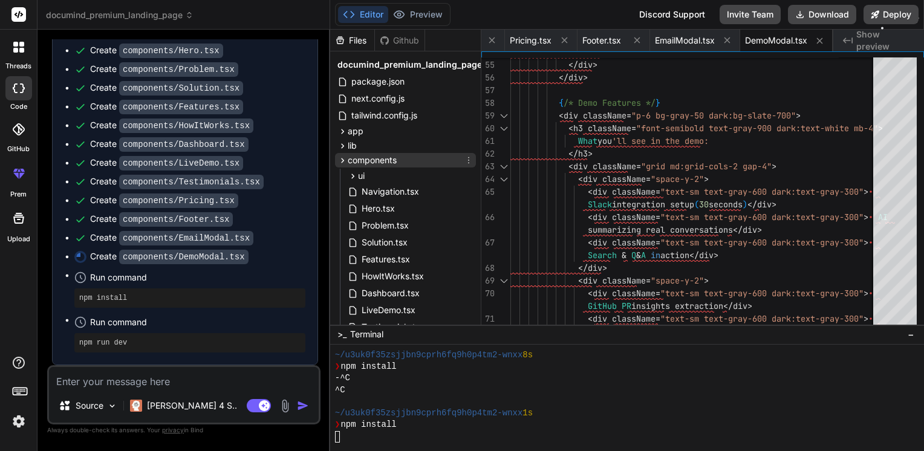
click at [341, 163] on icon at bounding box center [342, 160] width 10 height 10
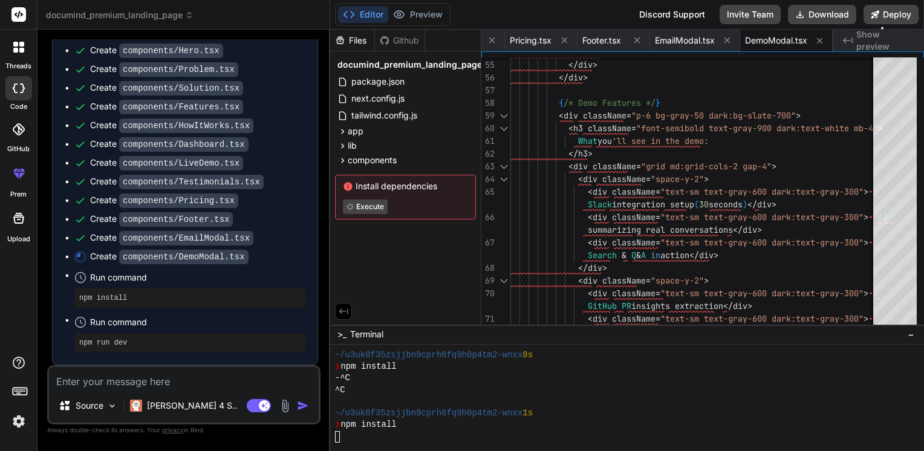
click at [342, 312] on icon at bounding box center [343, 311] width 11 height 11
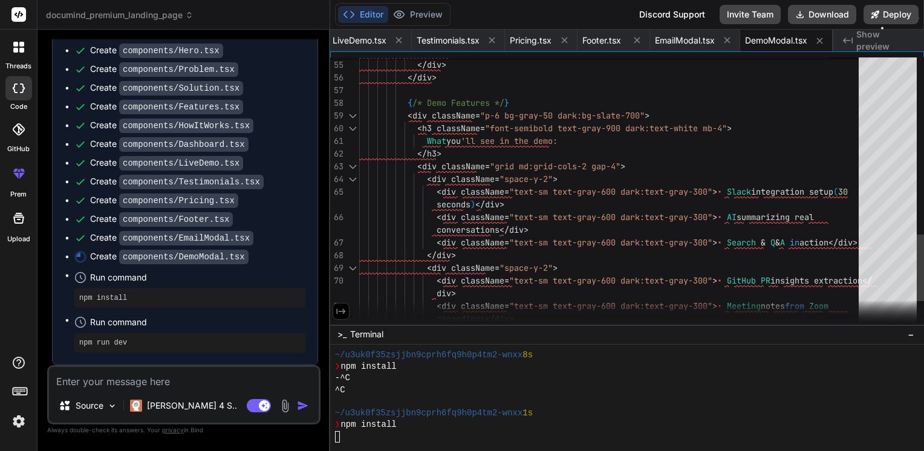
scroll to position [0, 1426]
click at [343, 309] on icon at bounding box center [340, 310] width 9 height 5
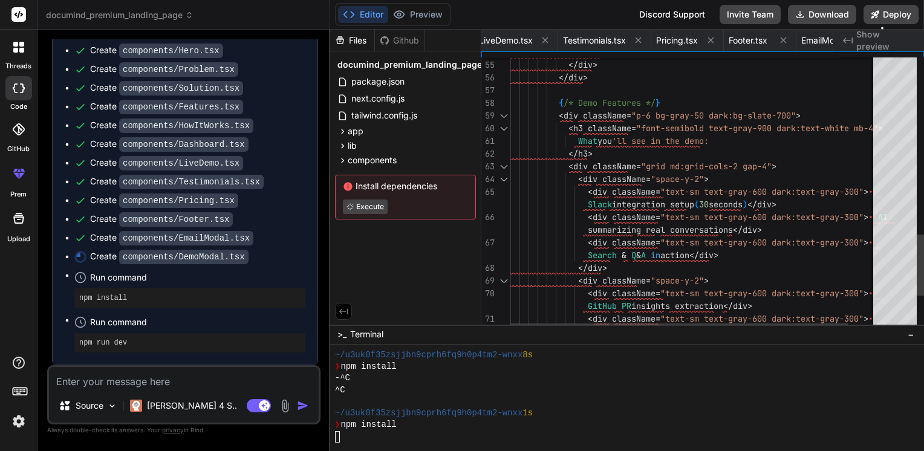
type textarea "</p> </div> </div> </div> {/* Demo Features */} <div className="p-6 bg-gray-50 …"
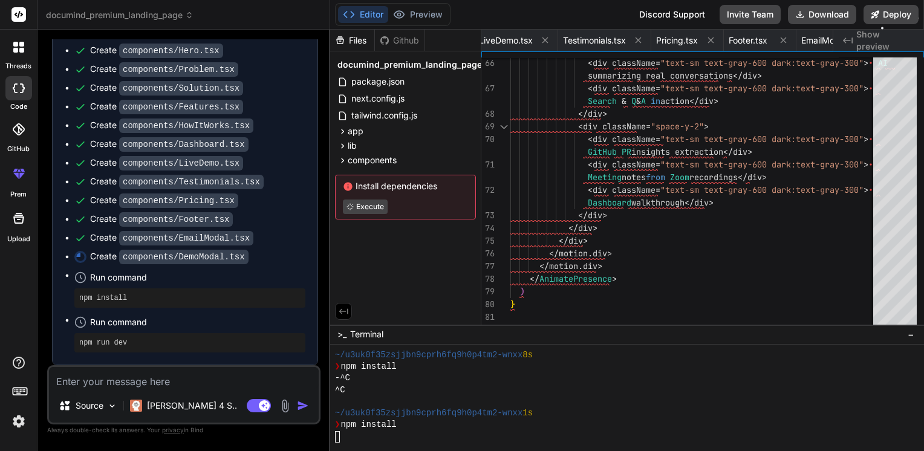
click at [344, 433] on div at bounding box center [622, 436] width 574 height 11
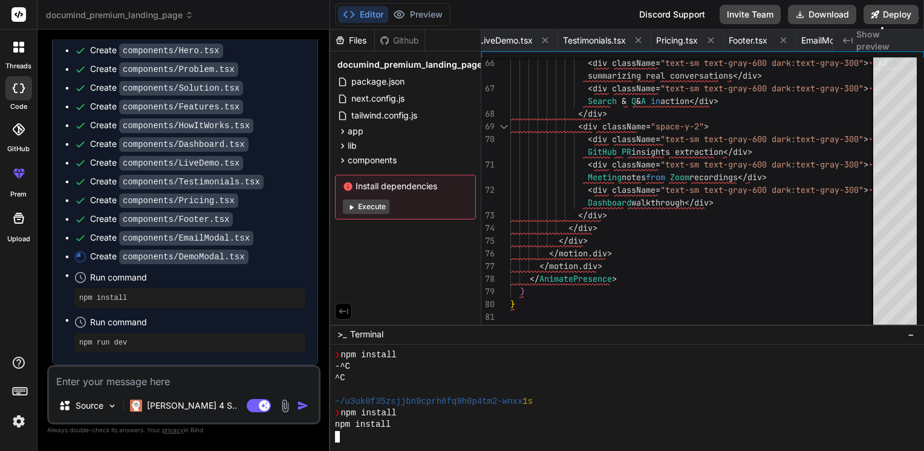
drag, startPoint x: 336, startPoint y: 204, endPoint x: 342, endPoint y: 203, distance: 6.8
click at [339, 203] on div "Install dependencies Execute" at bounding box center [405, 197] width 141 height 45
click at [344, 203] on button "Execute" at bounding box center [366, 207] width 47 height 15
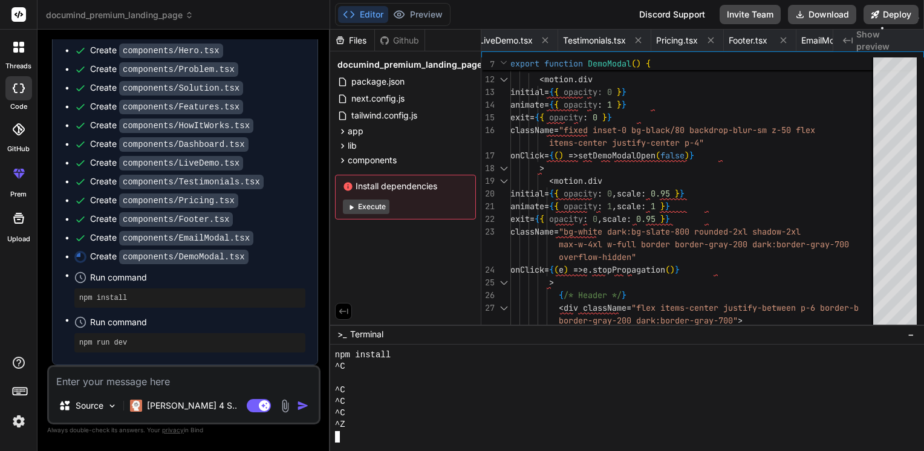
scroll to position [1753, 0]
click at [377, 203] on button "Execute" at bounding box center [366, 207] width 47 height 15
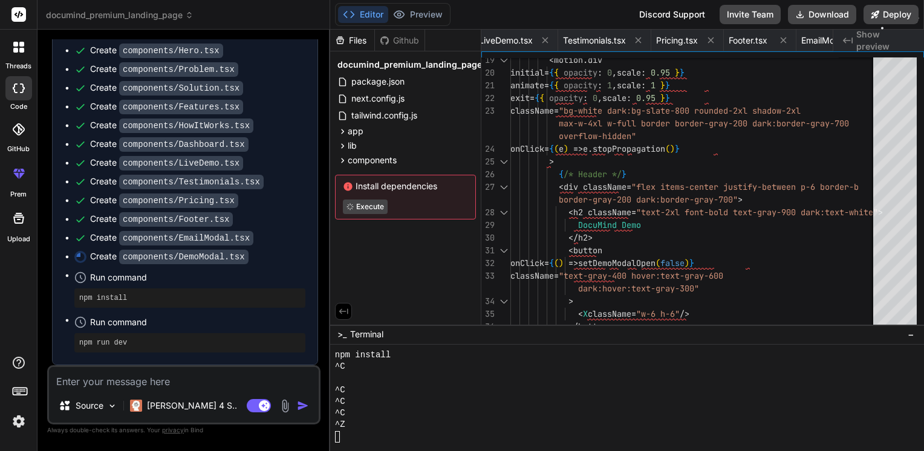
click at [356, 214] on div "Install dependencies Execute" at bounding box center [405, 197] width 141 height 45
type textarea "x"
click at [406, 16] on button "Preview" at bounding box center [417, 14] width 59 height 17
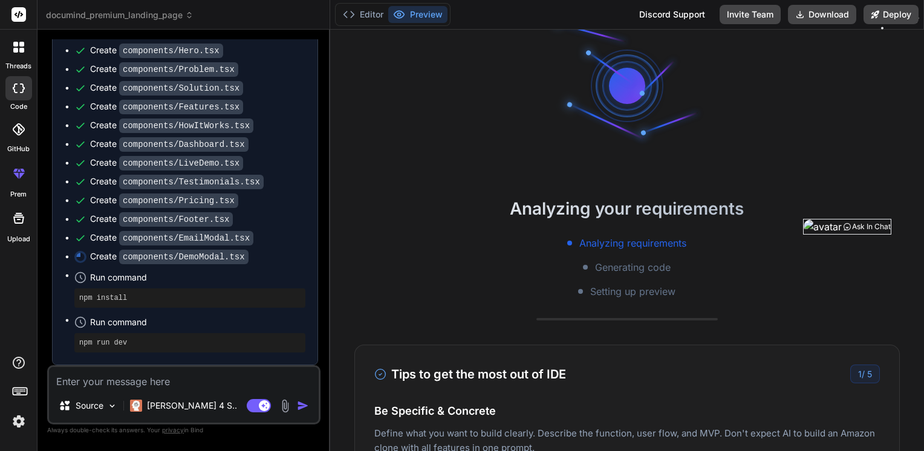
scroll to position [0, 0]
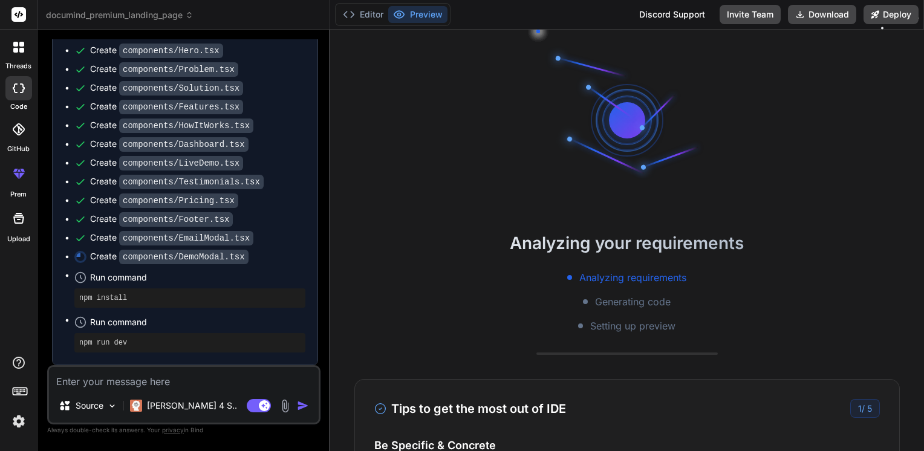
click at [619, 131] on div at bounding box center [627, 120] width 73 height 73
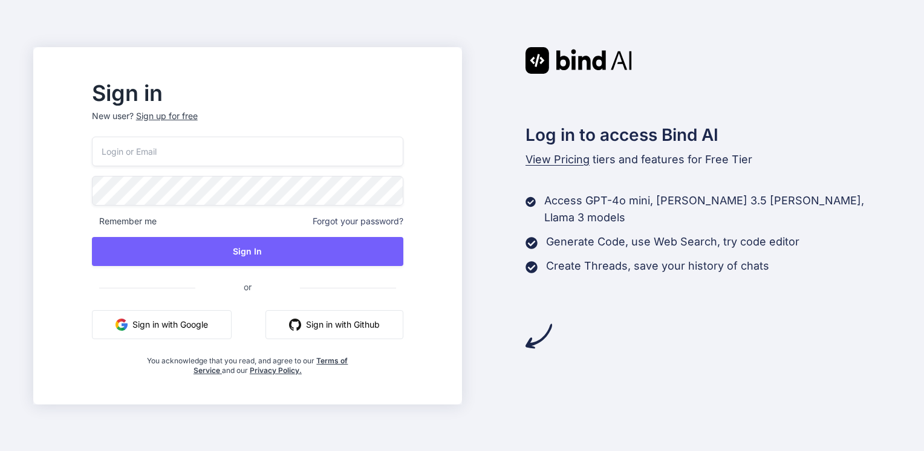
click at [232, 325] on button "Sign in with Google" at bounding box center [162, 324] width 140 height 29
